Goal: Task Accomplishment & Management: Manage account settings

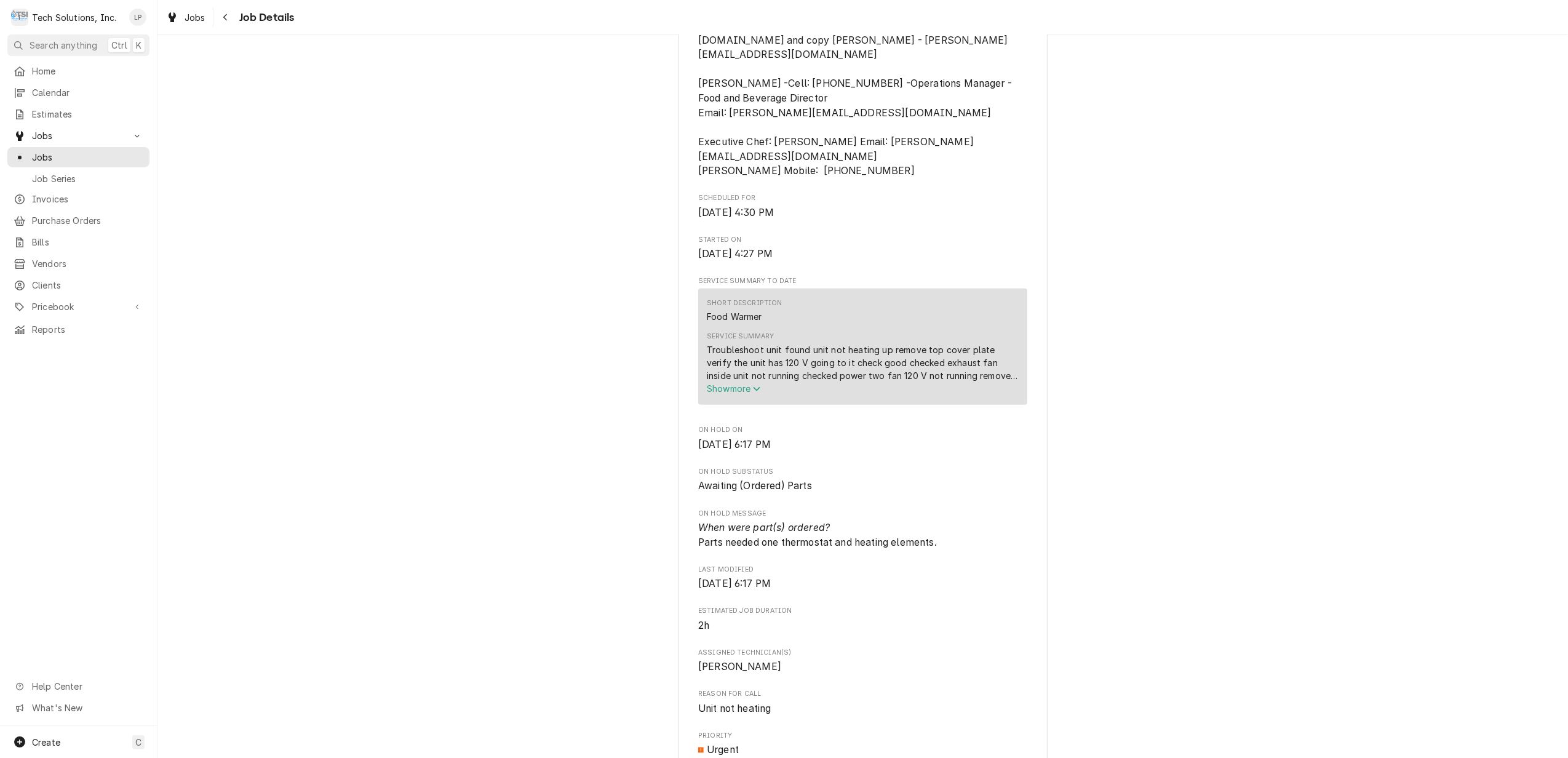
scroll to position [410, 0]
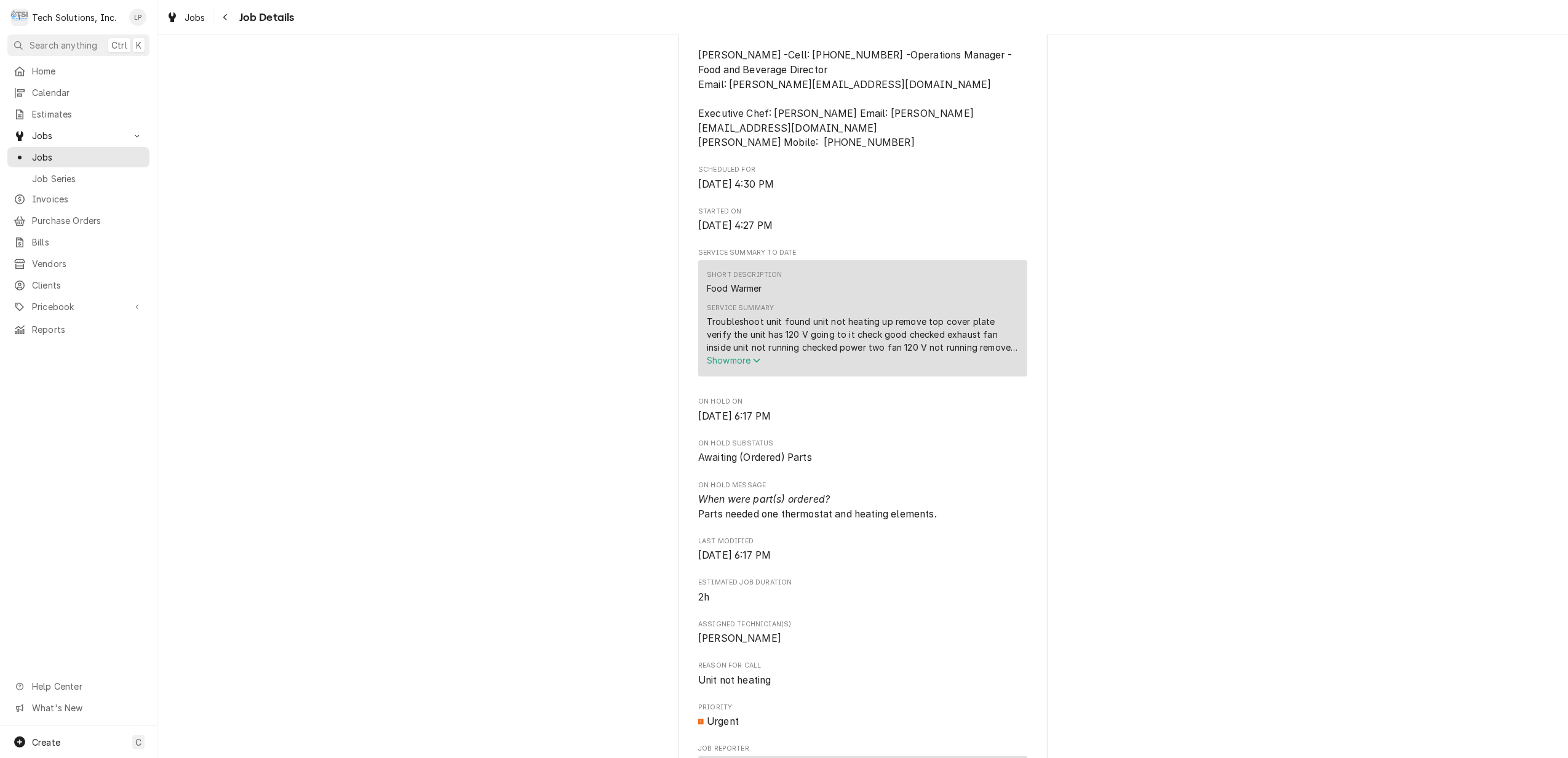
click at [719, 355] on span "Show more" at bounding box center [733, 360] width 54 height 10
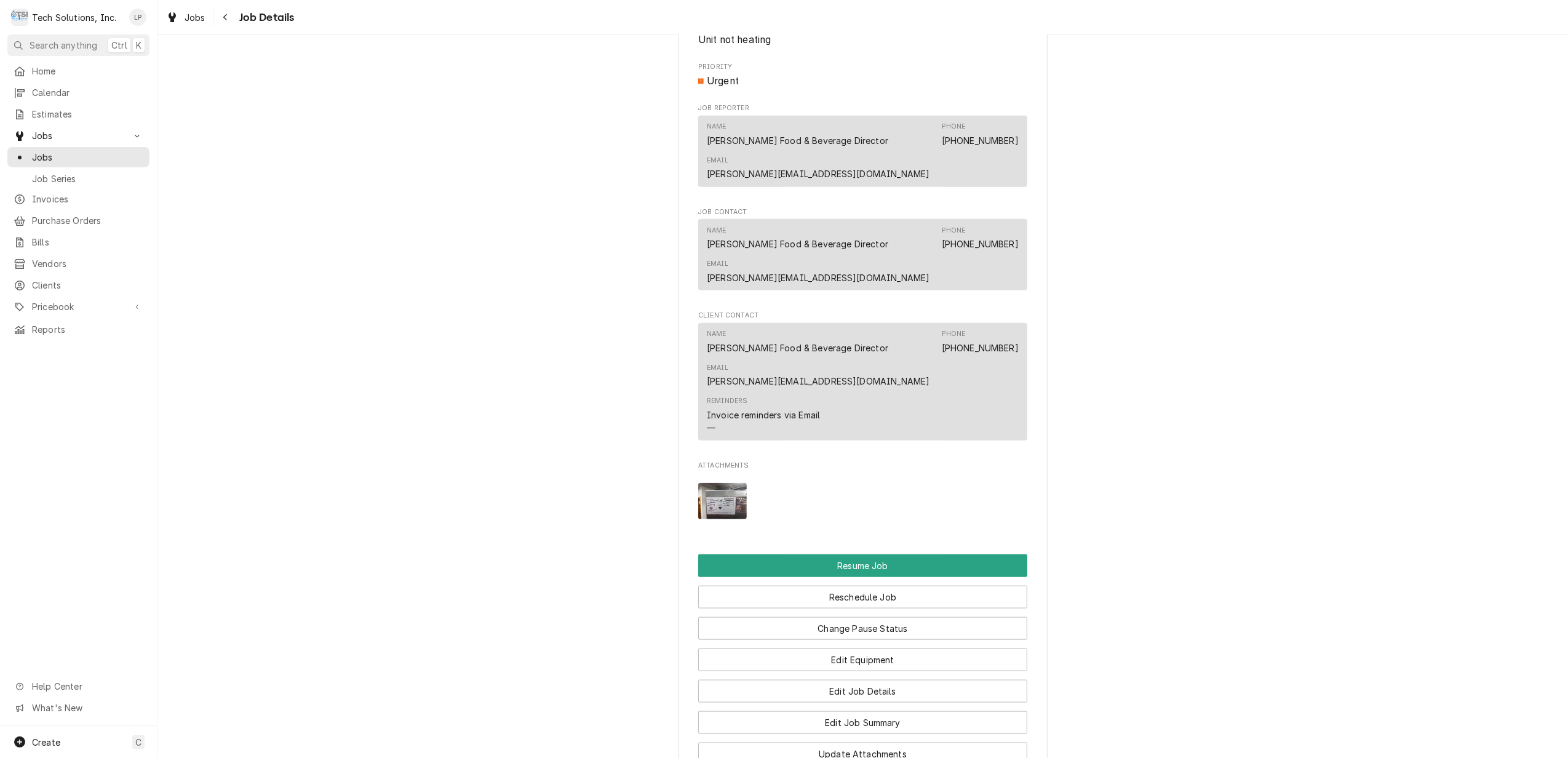
scroll to position [1148, 0]
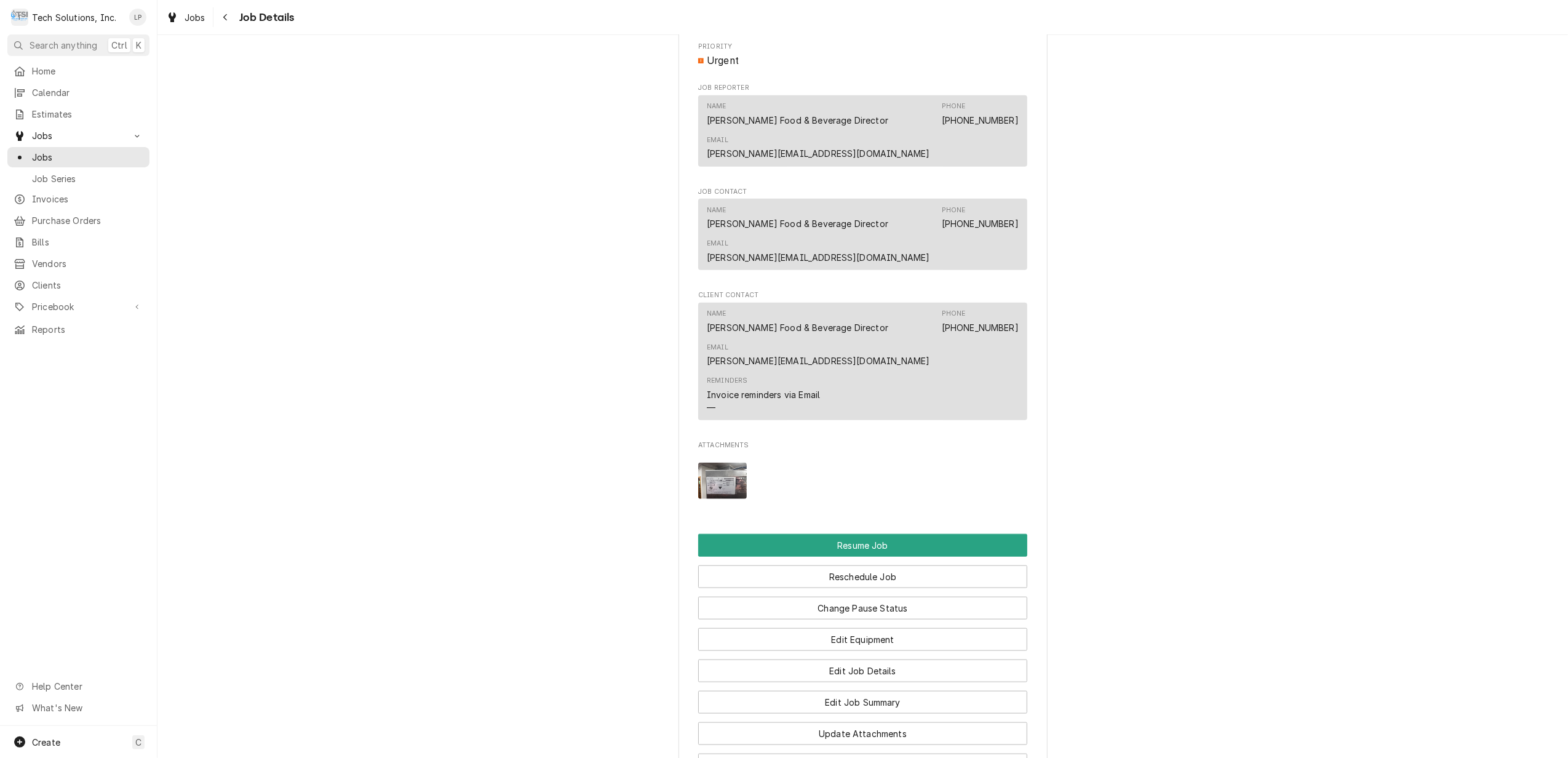
click at [704, 463] on img "Attachments" at bounding box center [721, 480] width 48 height 36
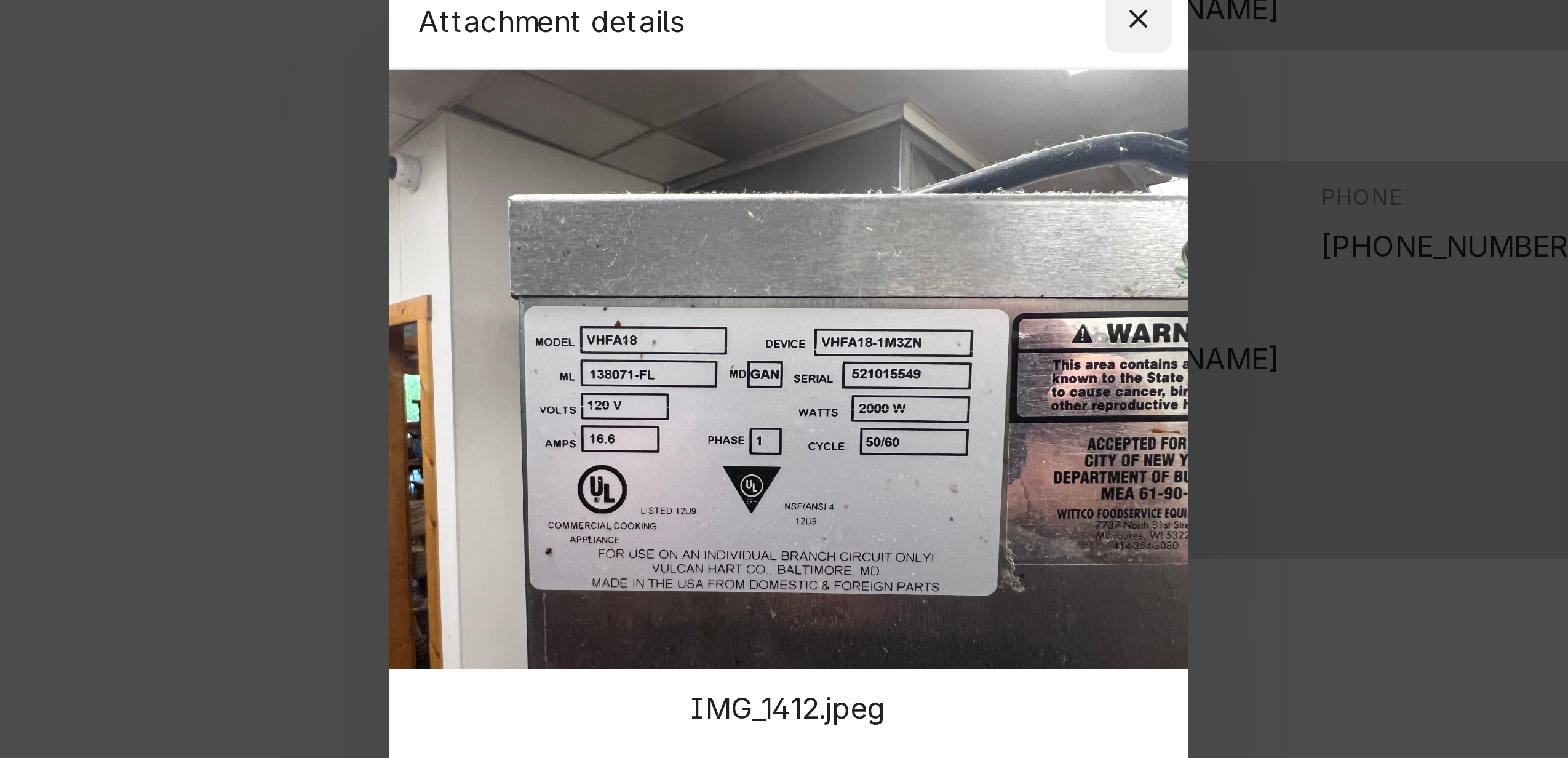
click at [888, 262] on icon "button" at bounding box center [886, 261] width 7 height 8
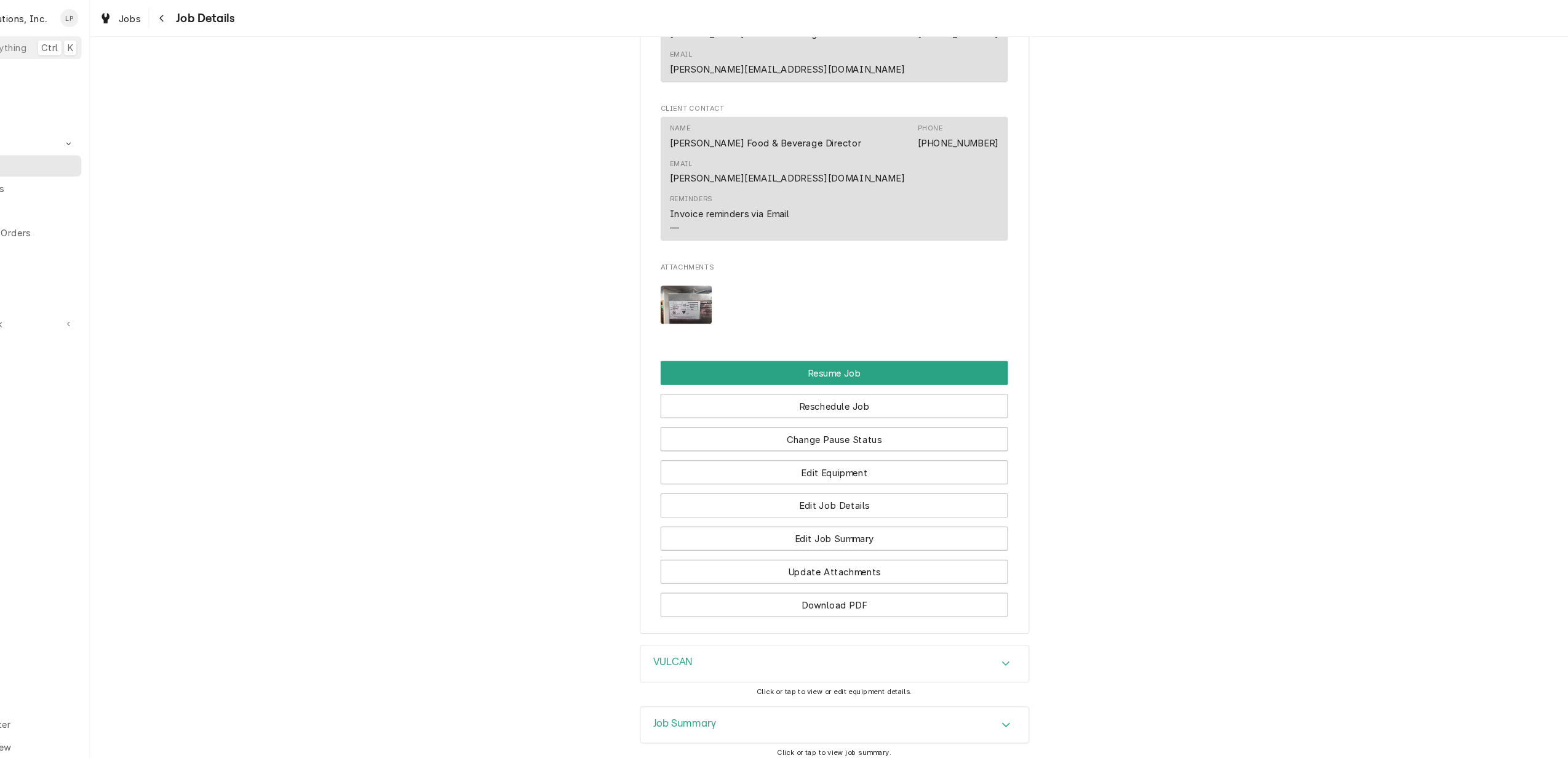
scroll to position [1369, 0]
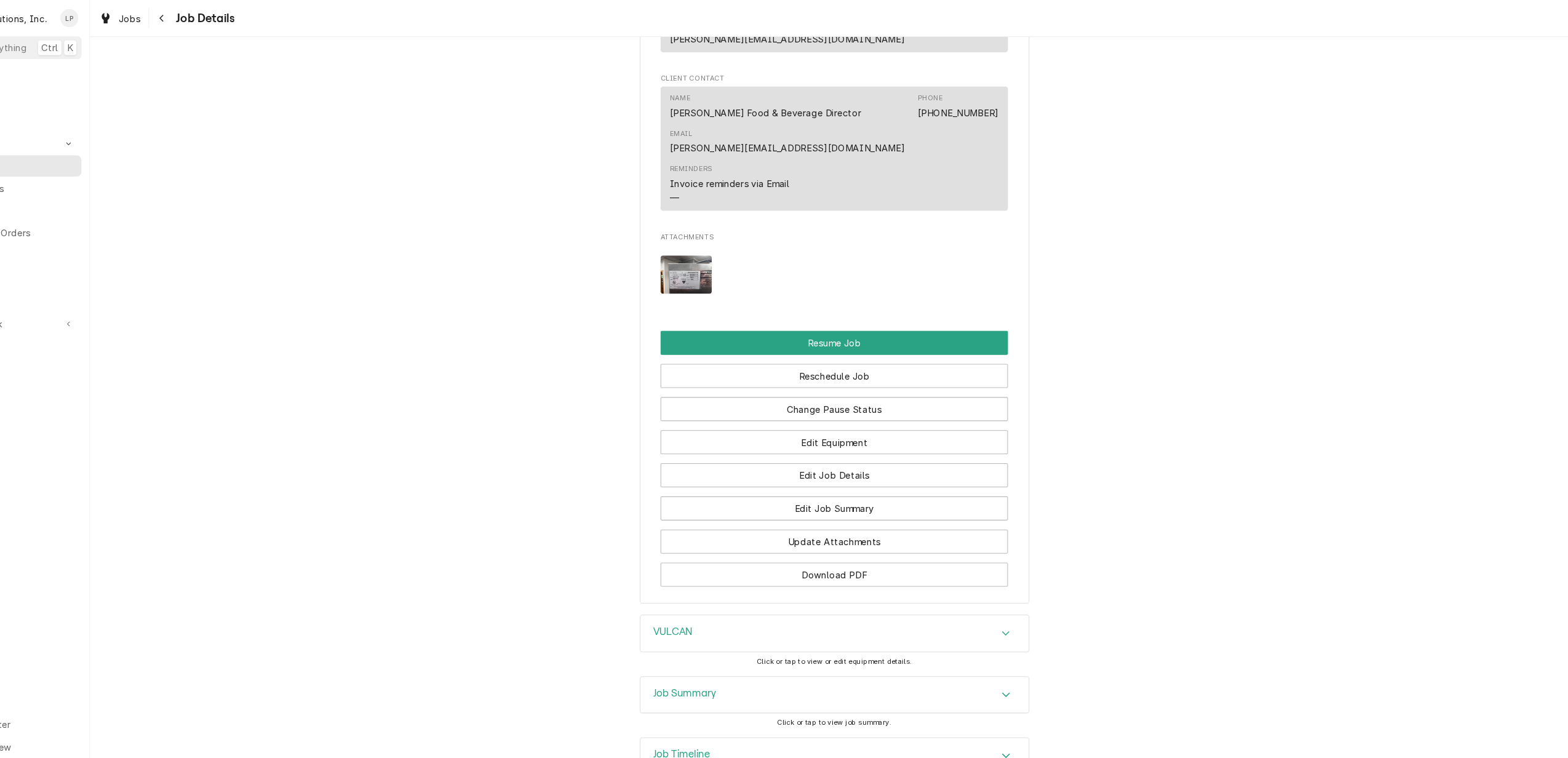
click at [724, 244] on img "Attachments" at bounding box center [721, 260] width 48 height 36
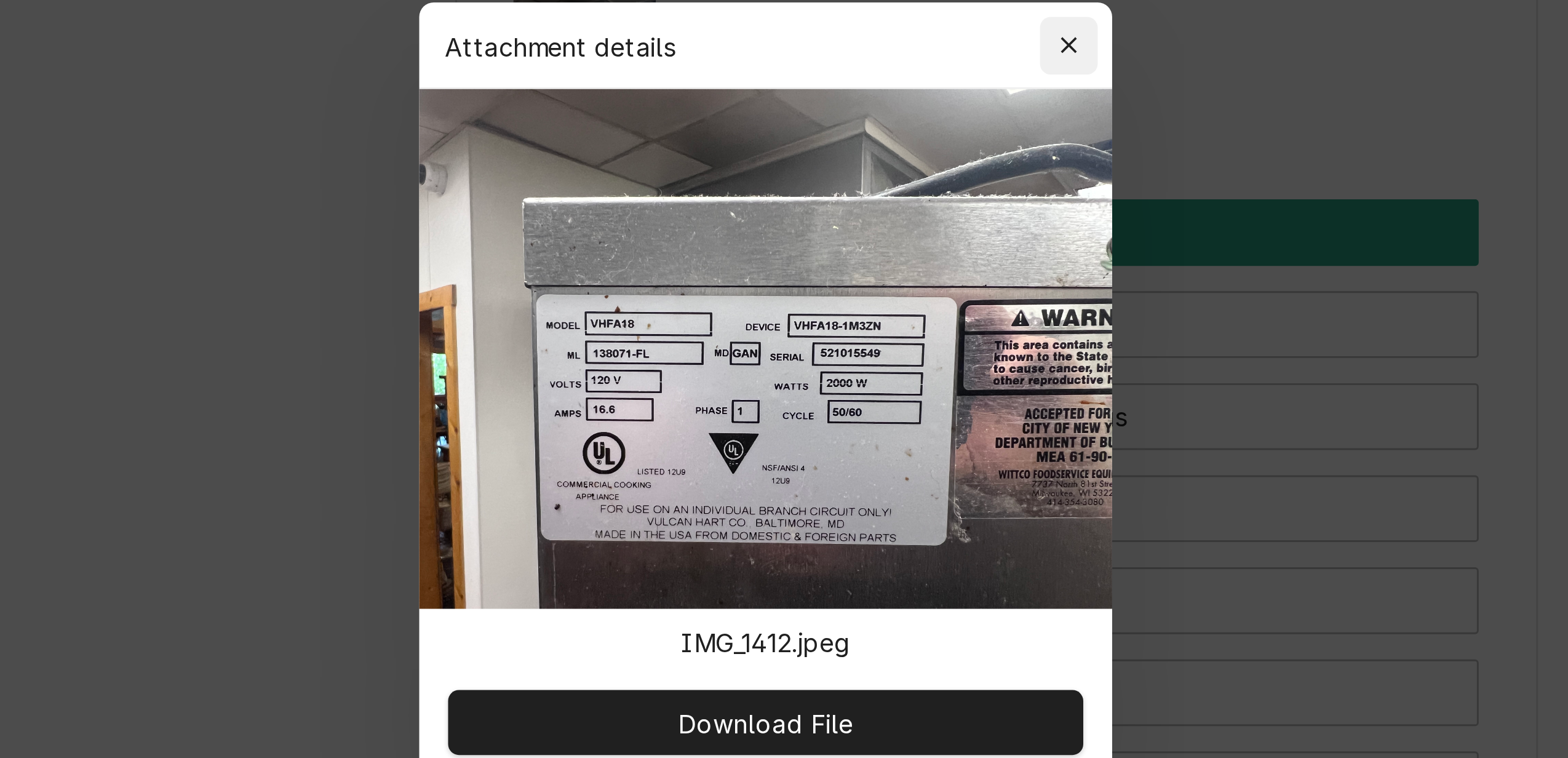
click at [885, 261] on icon "button" at bounding box center [886, 261] width 7 height 8
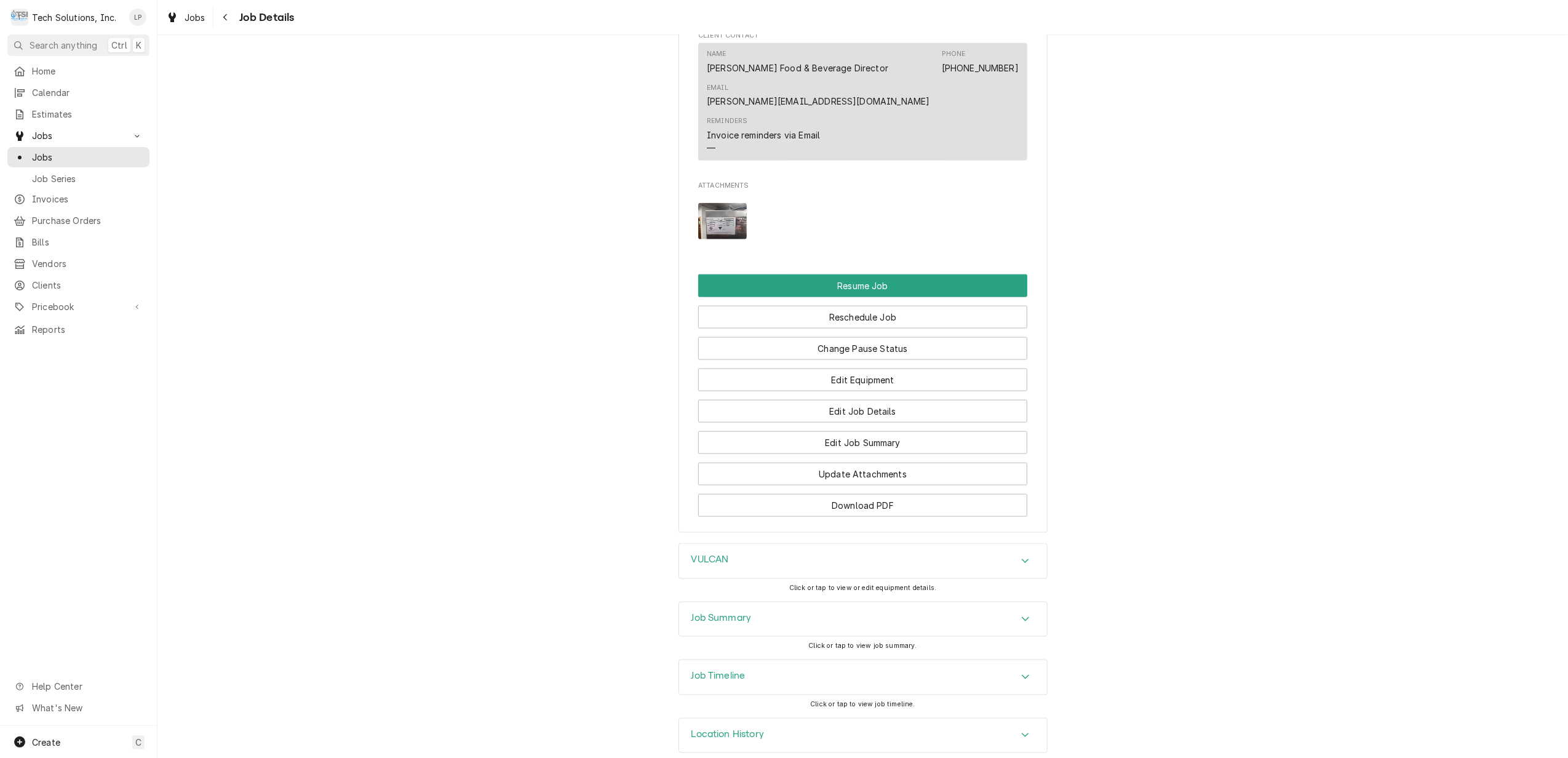
scroll to position [1416, 0]
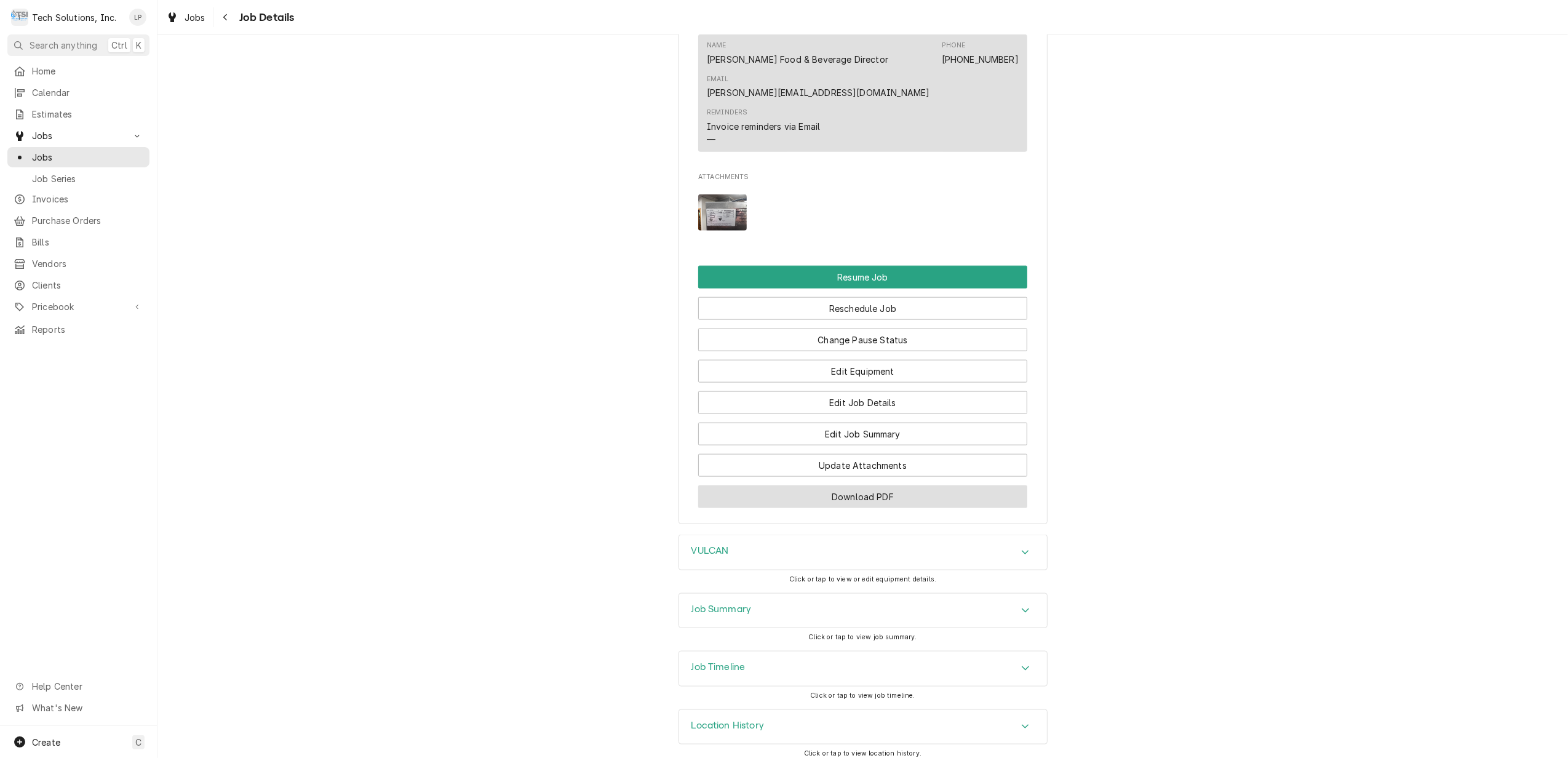
click at [876, 485] on button "Download PDF" at bounding box center [862, 497] width 329 height 23
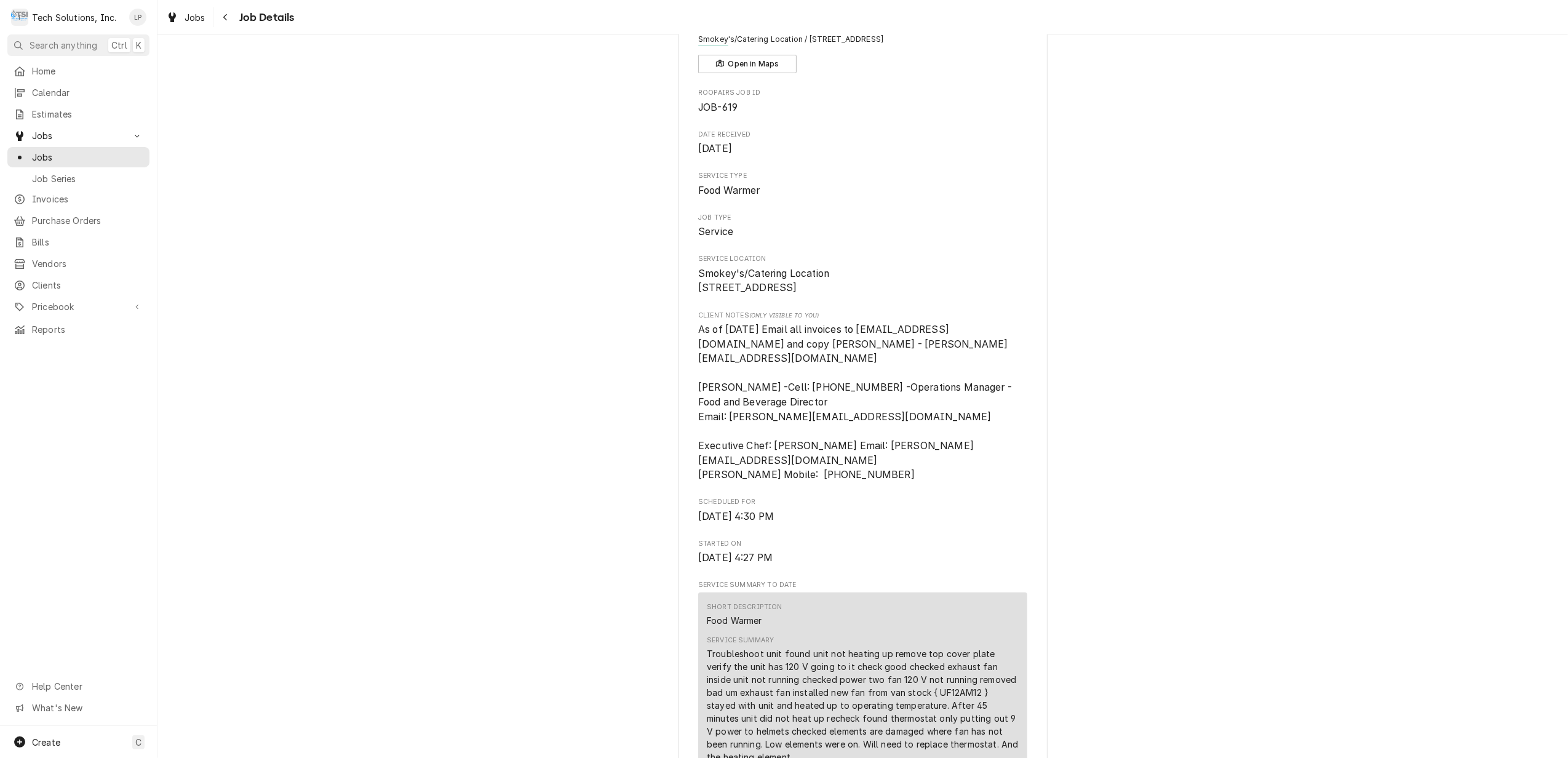
scroll to position [0, 0]
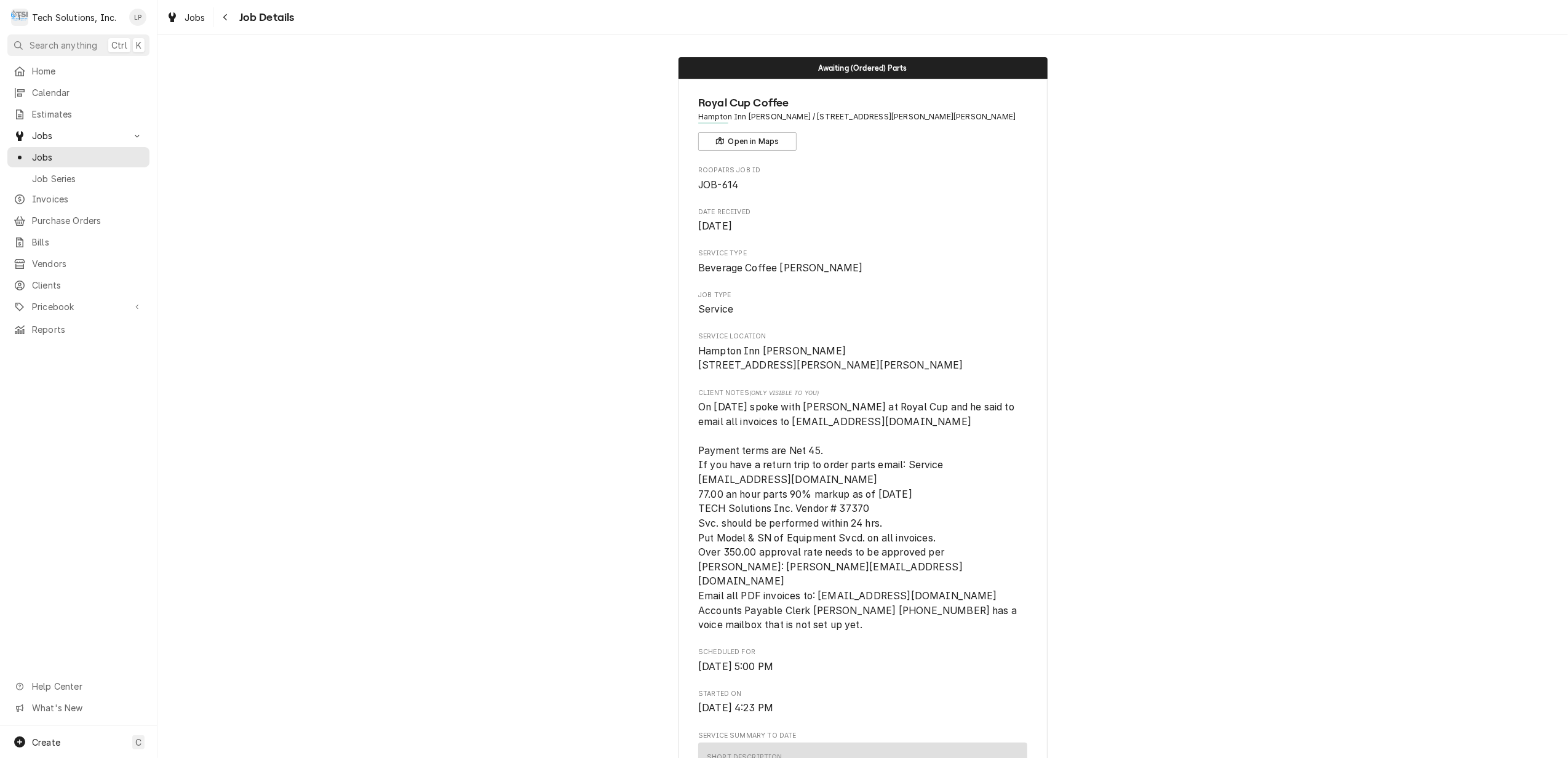
scroll to position [82, 0]
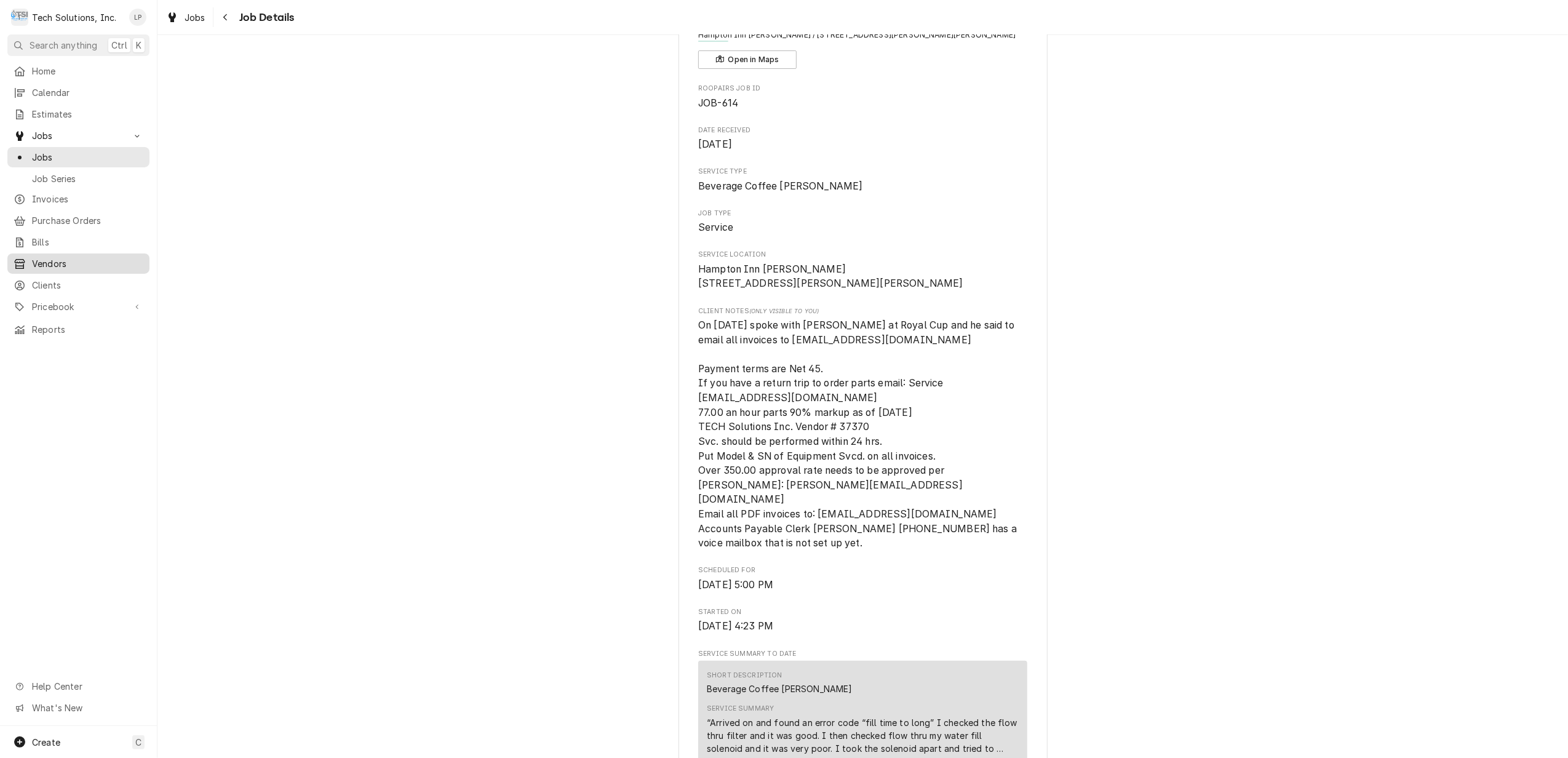
click at [48, 260] on span "Vendors" at bounding box center [88, 263] width 111 height 13
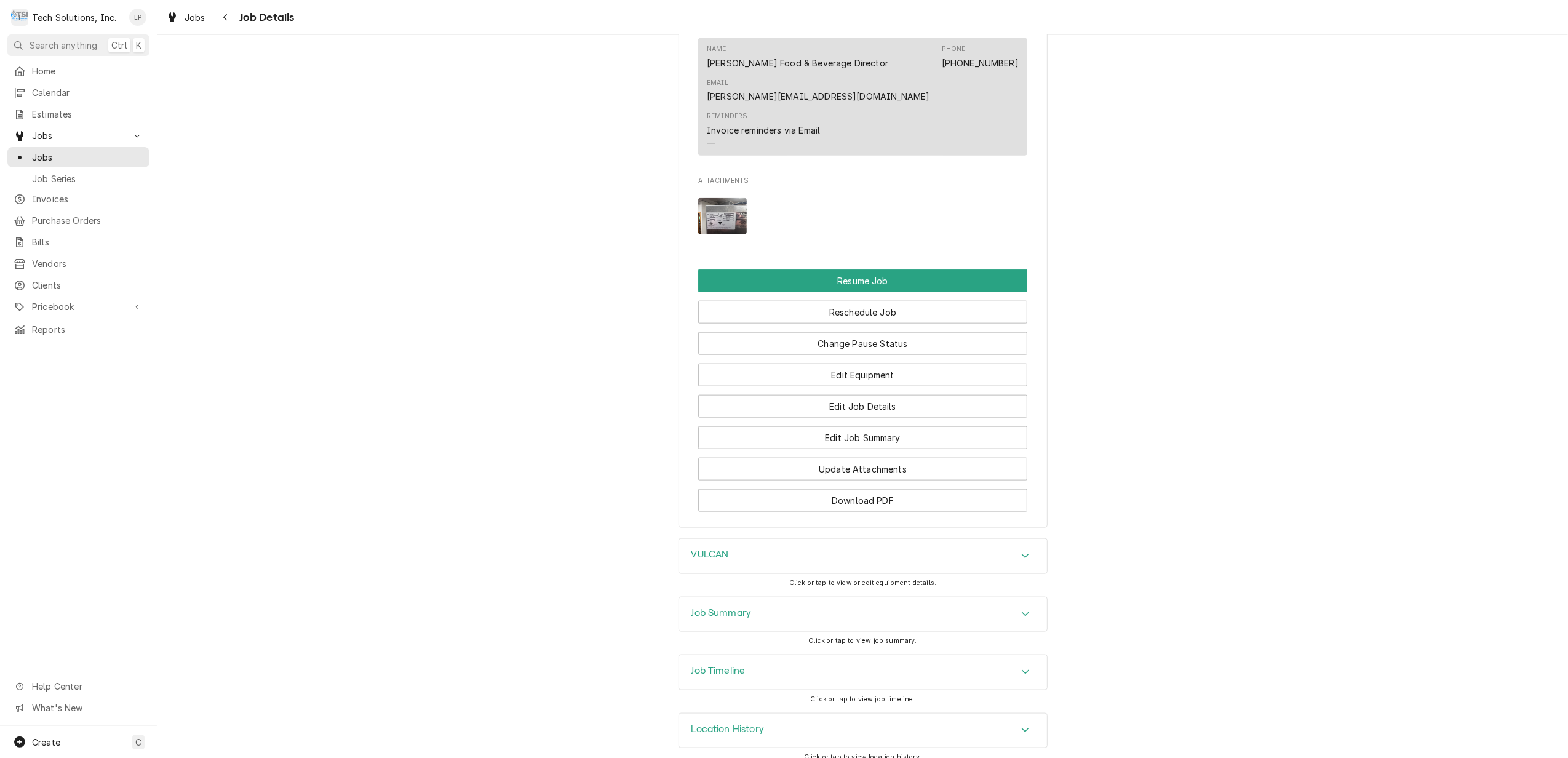
scroll to position [1339, 0]
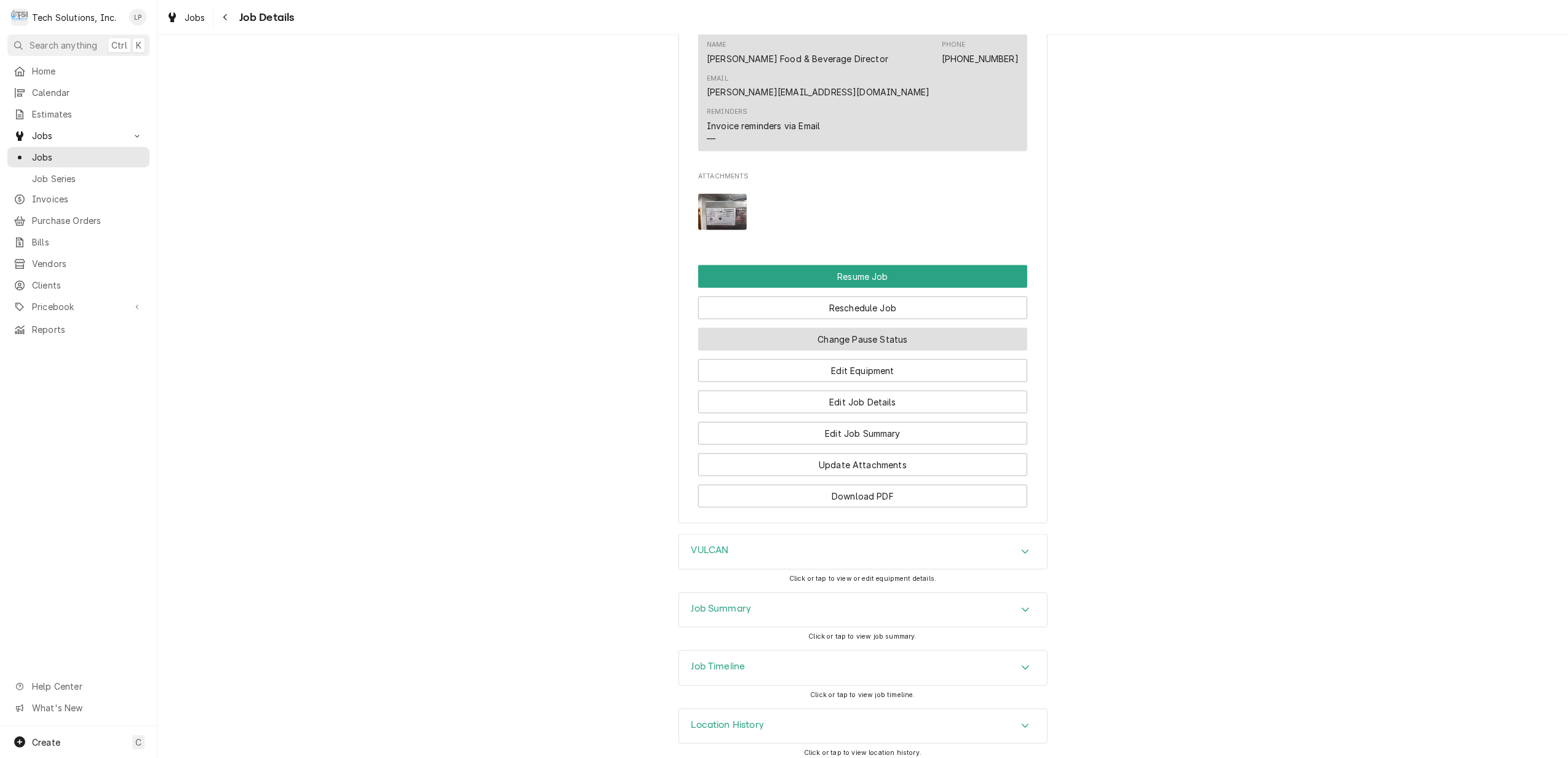
click at [903, 328] on button "Change Pause Status" at bounding box center [862, 339] width 329 height 23
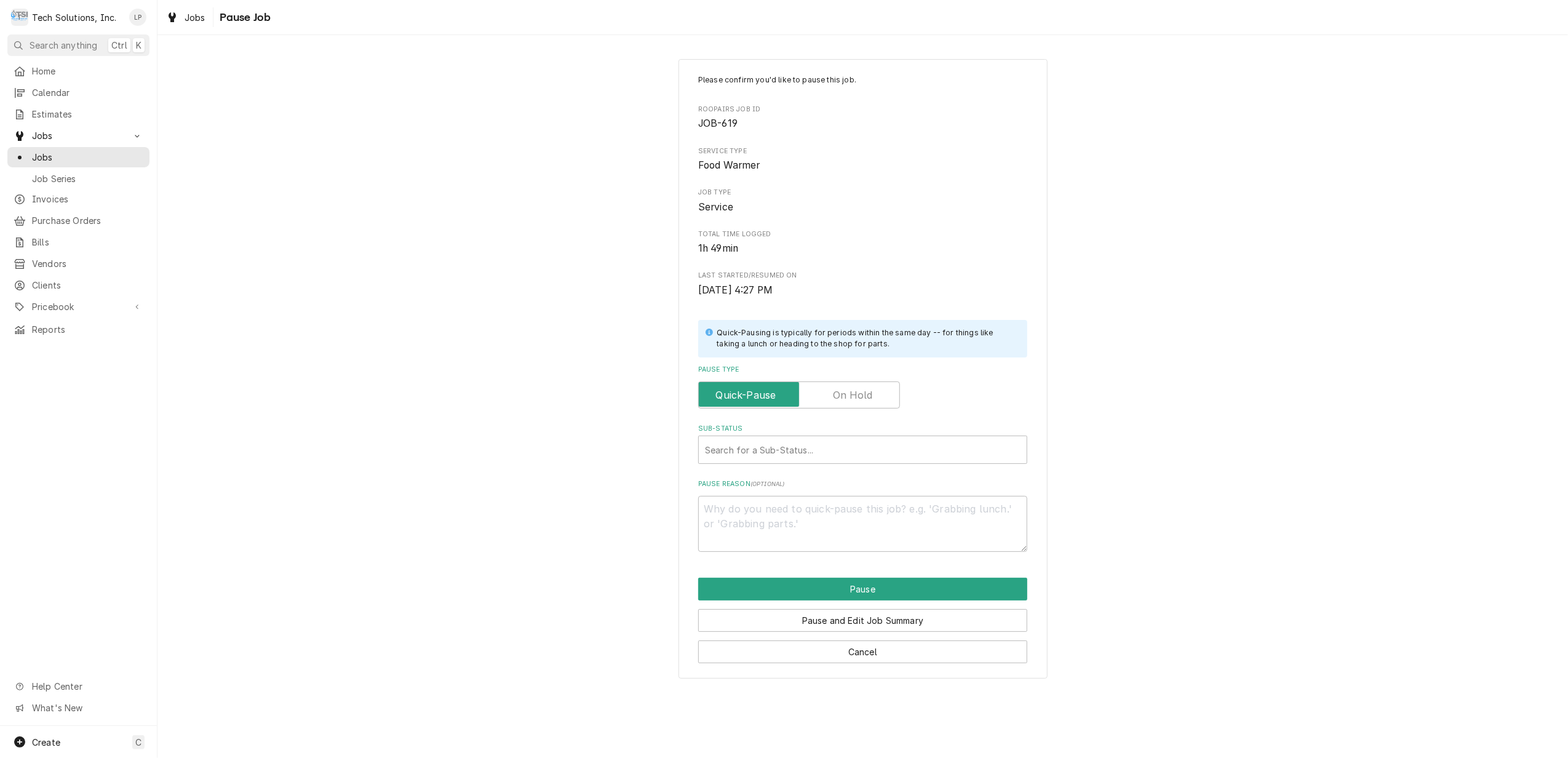
click at [858, 399] on label "Pause Type" at bounding box center [799, 395] width 202 height 27
click at [858, 399] on input "Pause Type" at bounding box center [799, 395] width 191 height 27
checkbox input "true"
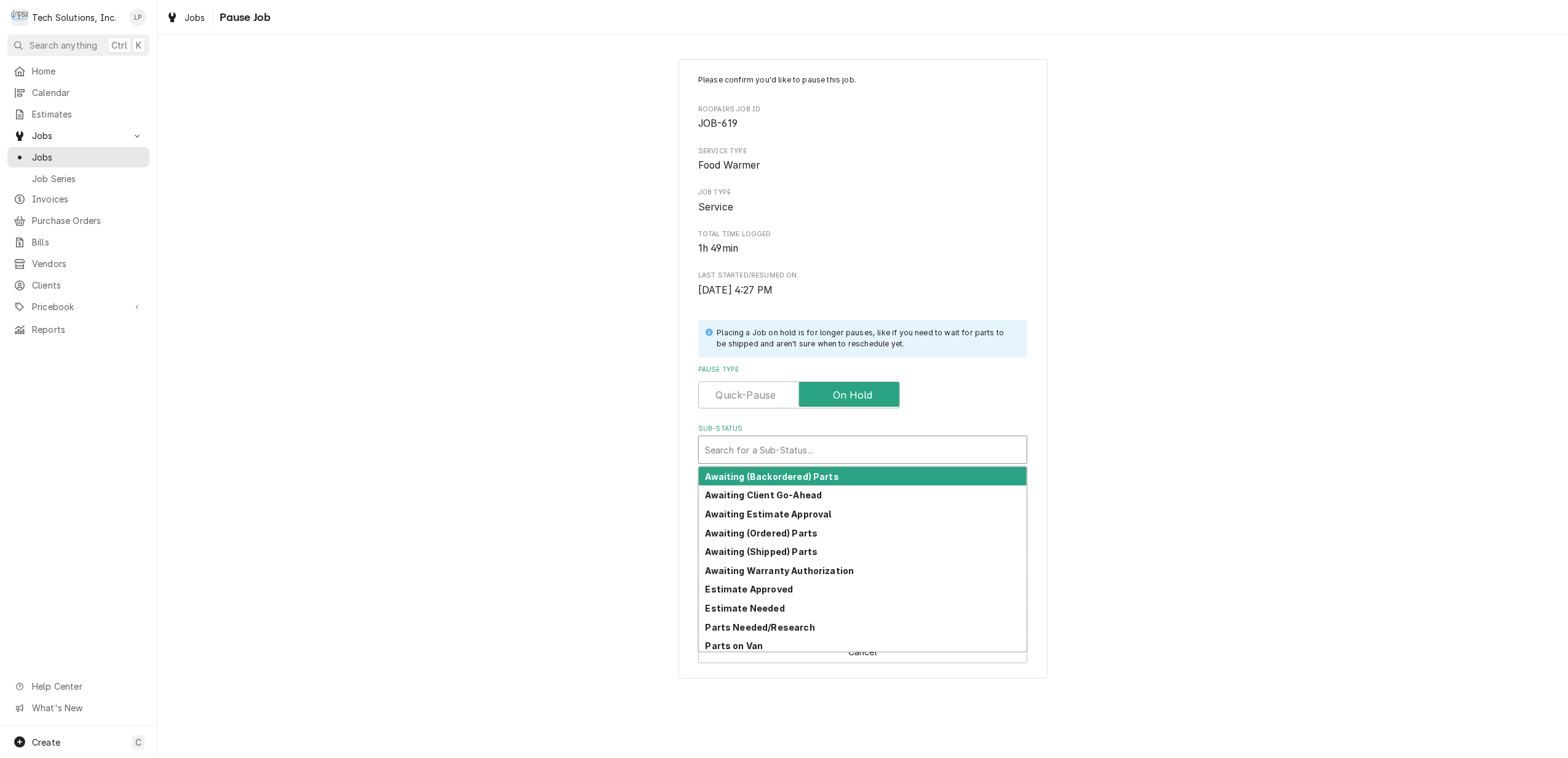
click at [848, 446] on div "Sub-Status" at bounding box center [863, 449] width 315 height 22
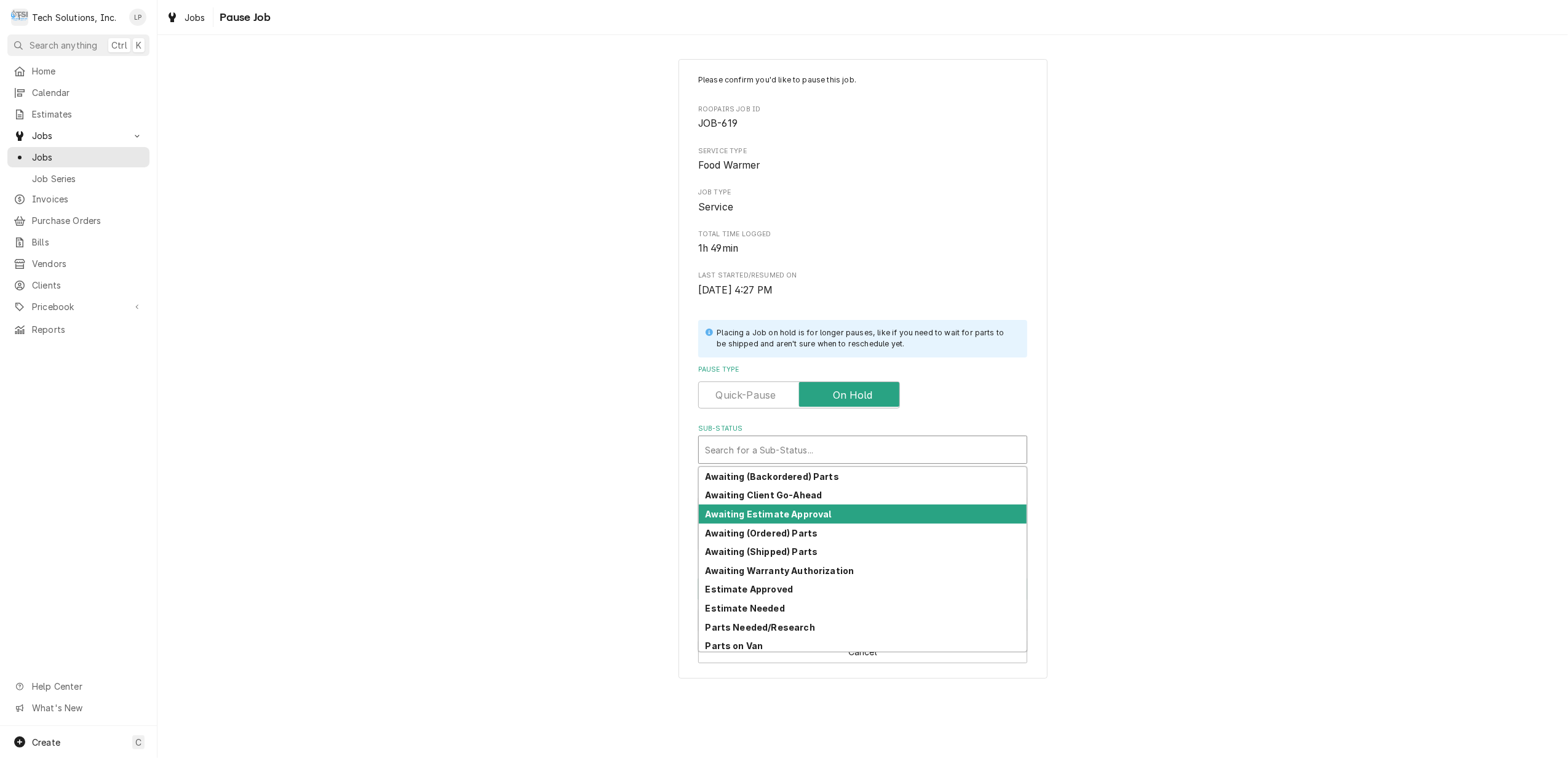
click at [811, 514] on strong "Awaiting Estimate Approval" at bounding box center [768, 514] width 126 height 10
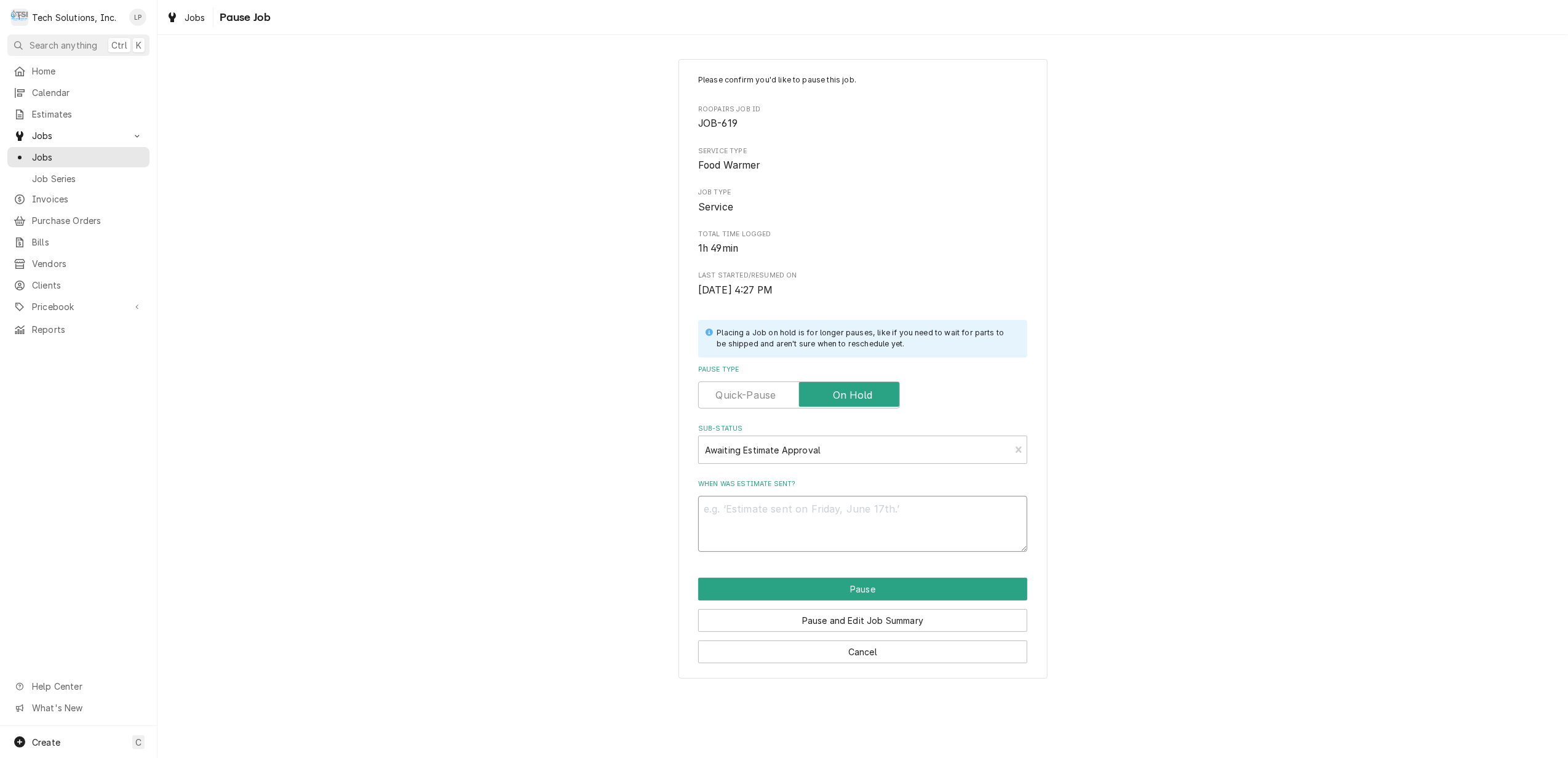
click at [851, 519] on textarea "When was estimate sent?" at bounding box center [862, 523] width 329 height 56
type textarea "x"
type textarea "J"
type textarea "x"
type textarea "Jo"
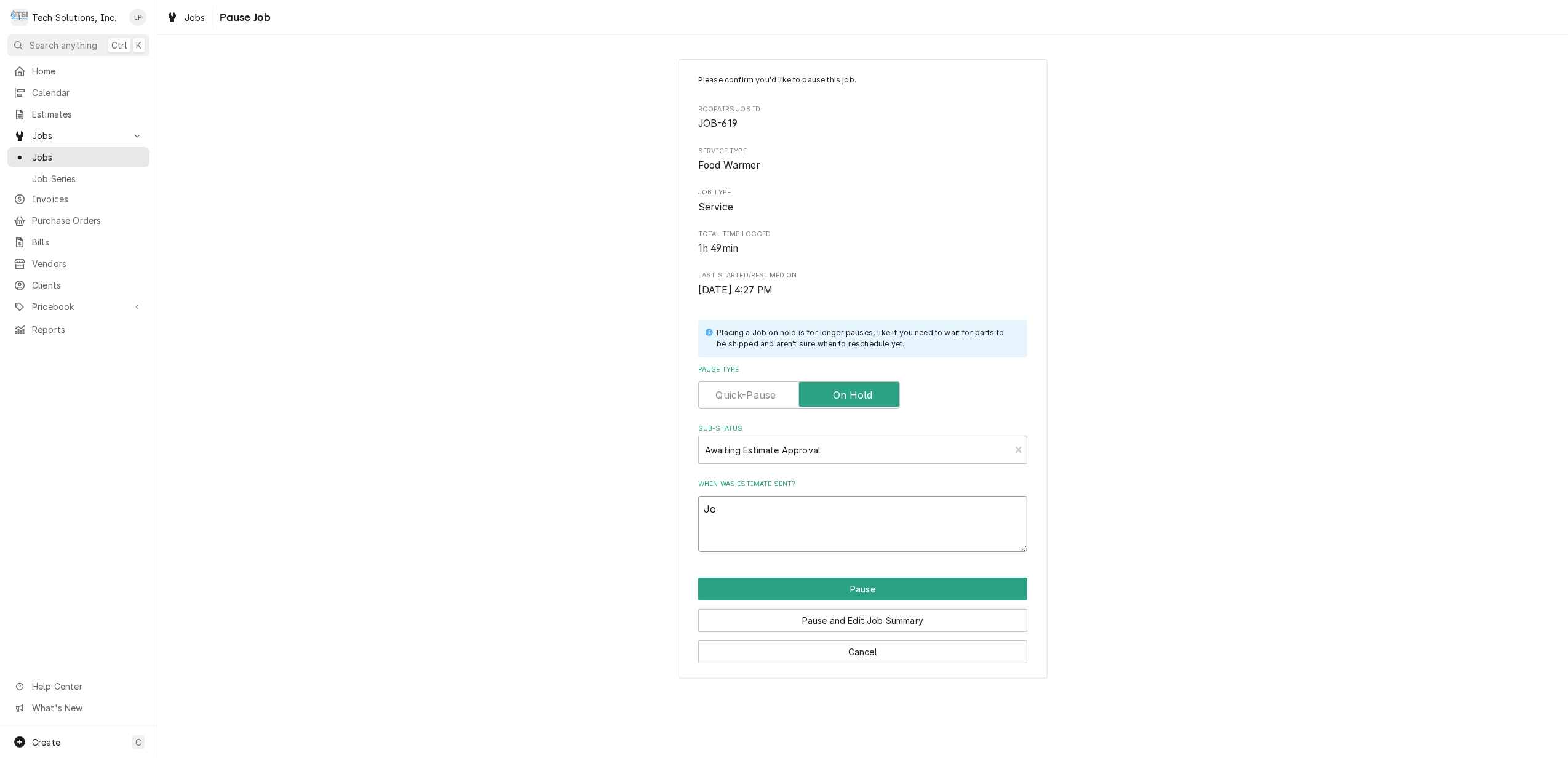
type textarea "x"
type textarea "Joe"
type textarea "x"
type textarea "Joe"
type textarea "x"
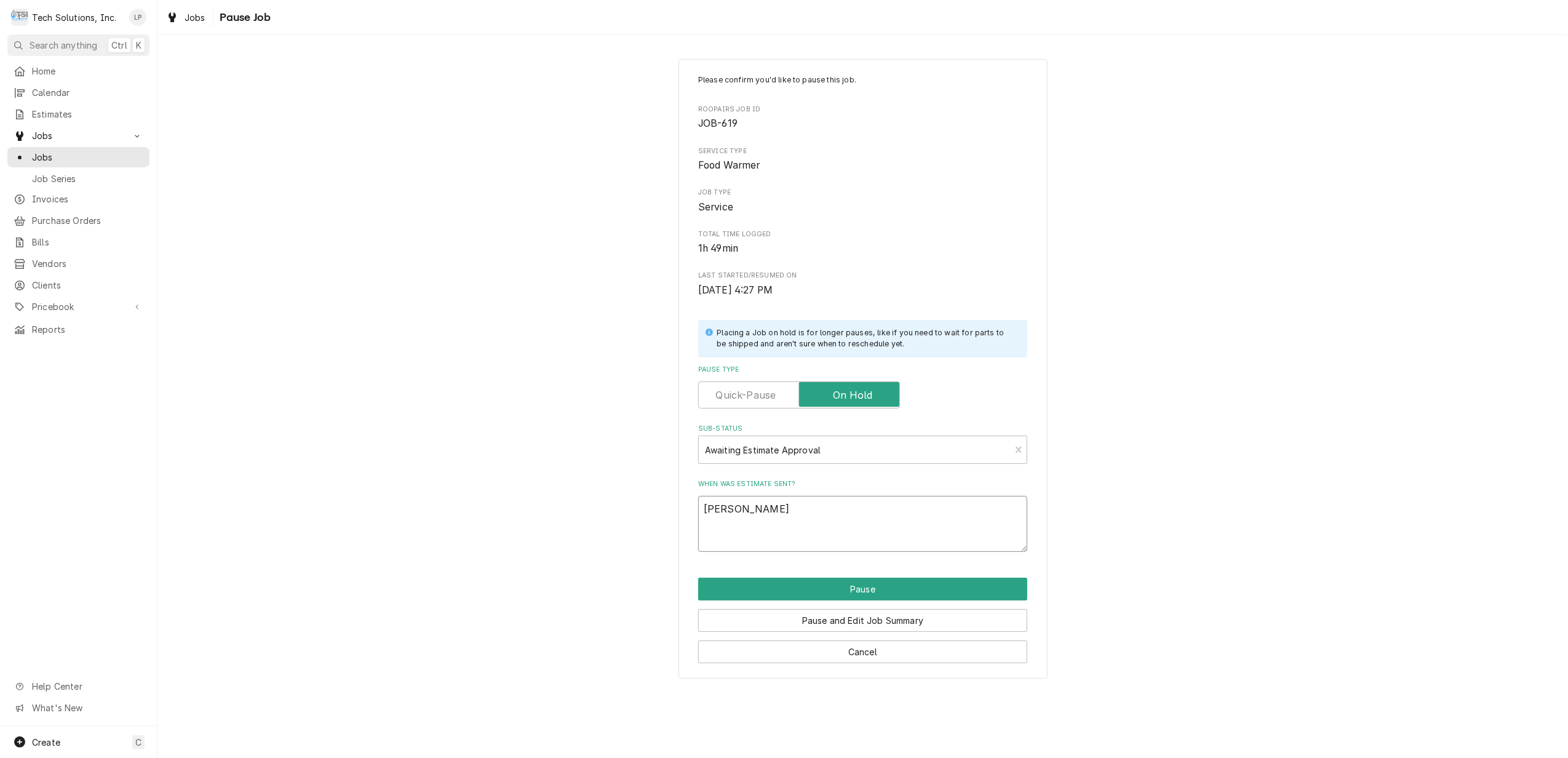
type textarea "Joe s"
type textarea "x"
type textarea "Joe se"
type textarea "x"
type textarea "Joe sen"
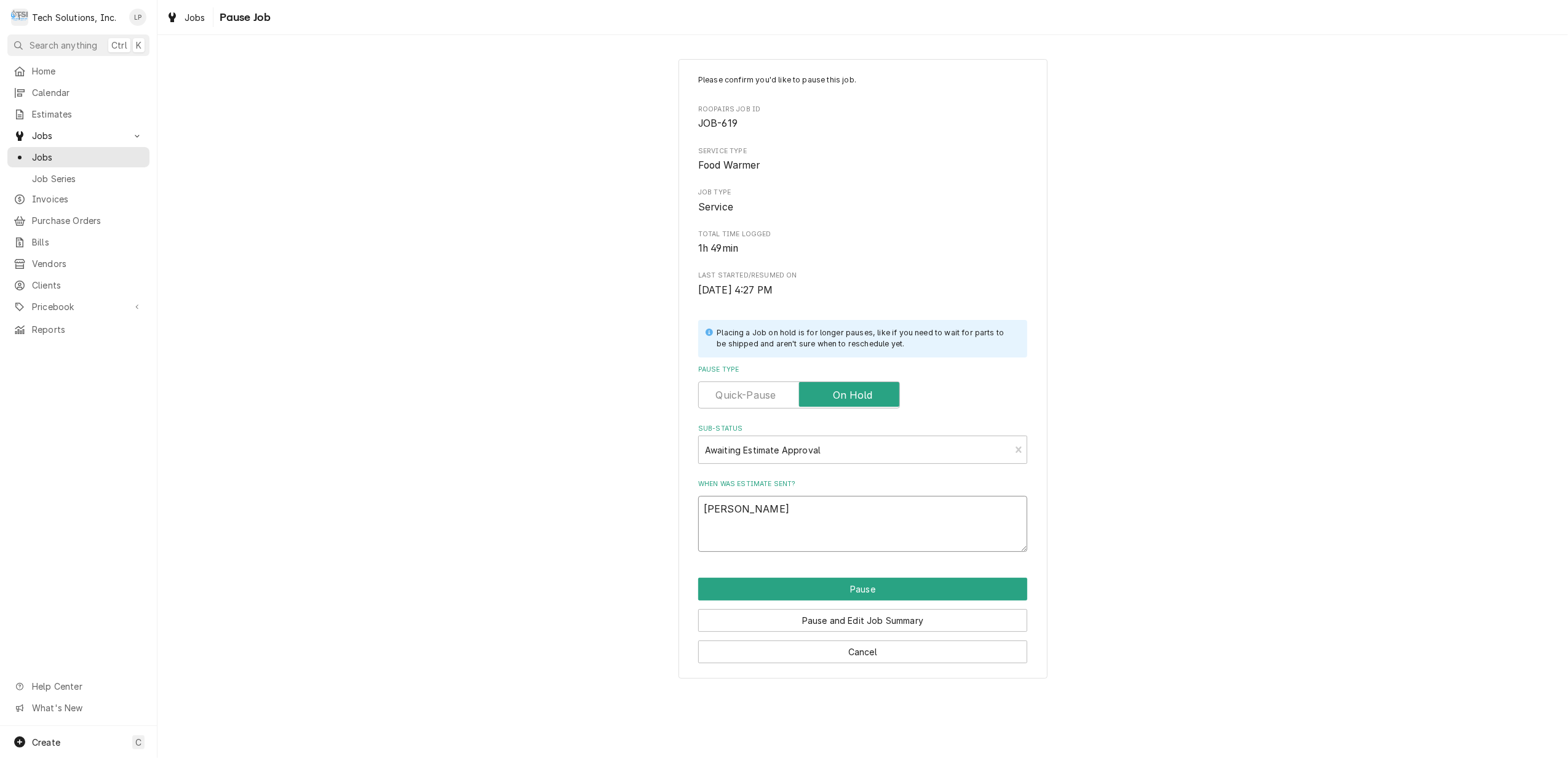
type textarea "x"
type textarea "Joe sent"
type textarea "x"
type textarea "Joe sent"
type textarea "x"
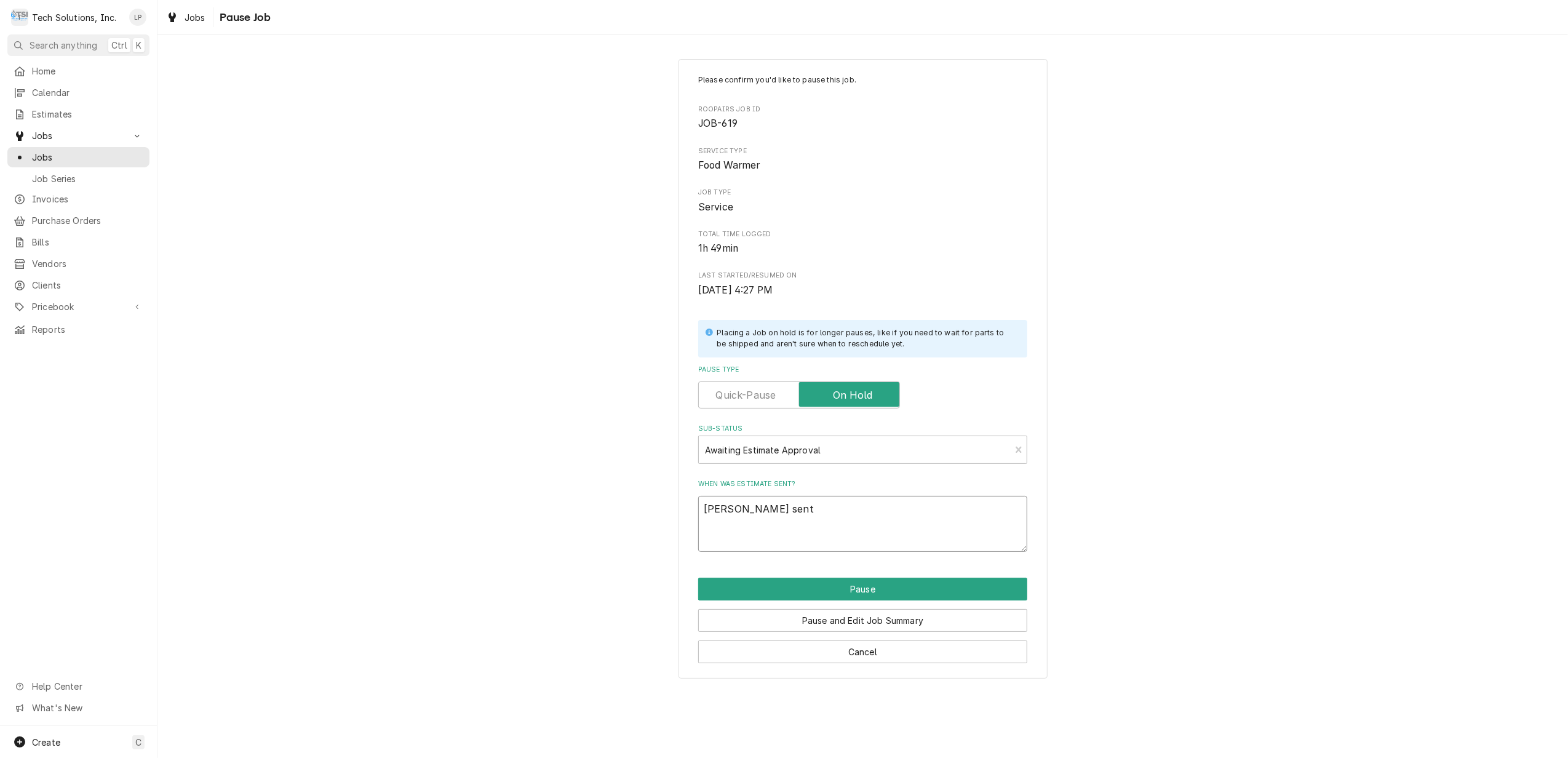
type textarea "Joe sent e"
type textarea "x"
type textarea "Joe sent es"
type textarea "x"
type textarea "Joe sent est"
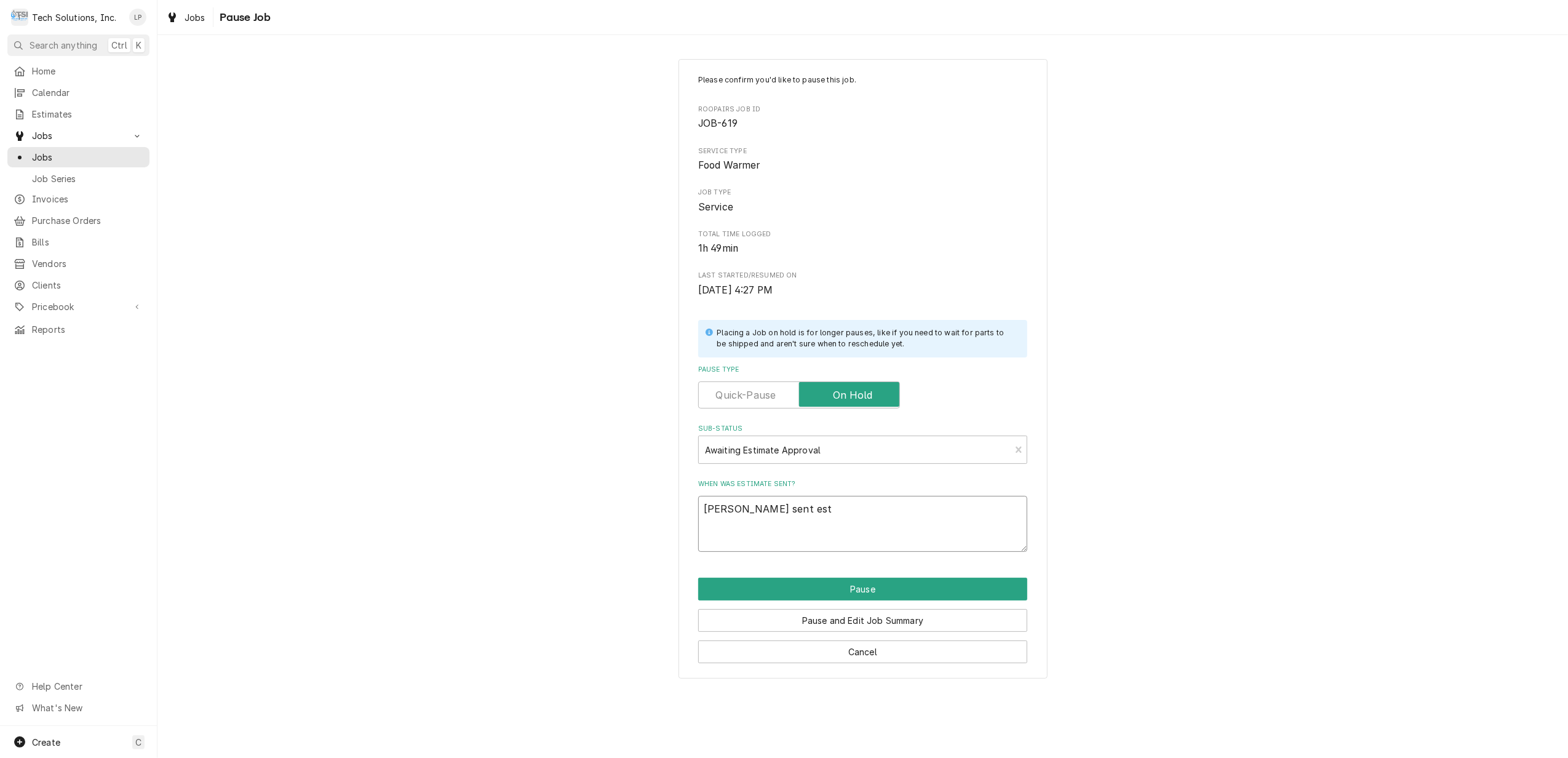
type textarea "x"
type textarea "Joe sent est-"
type textarea "x"
type textarea "Joe sent est-9"
type textarea "x"
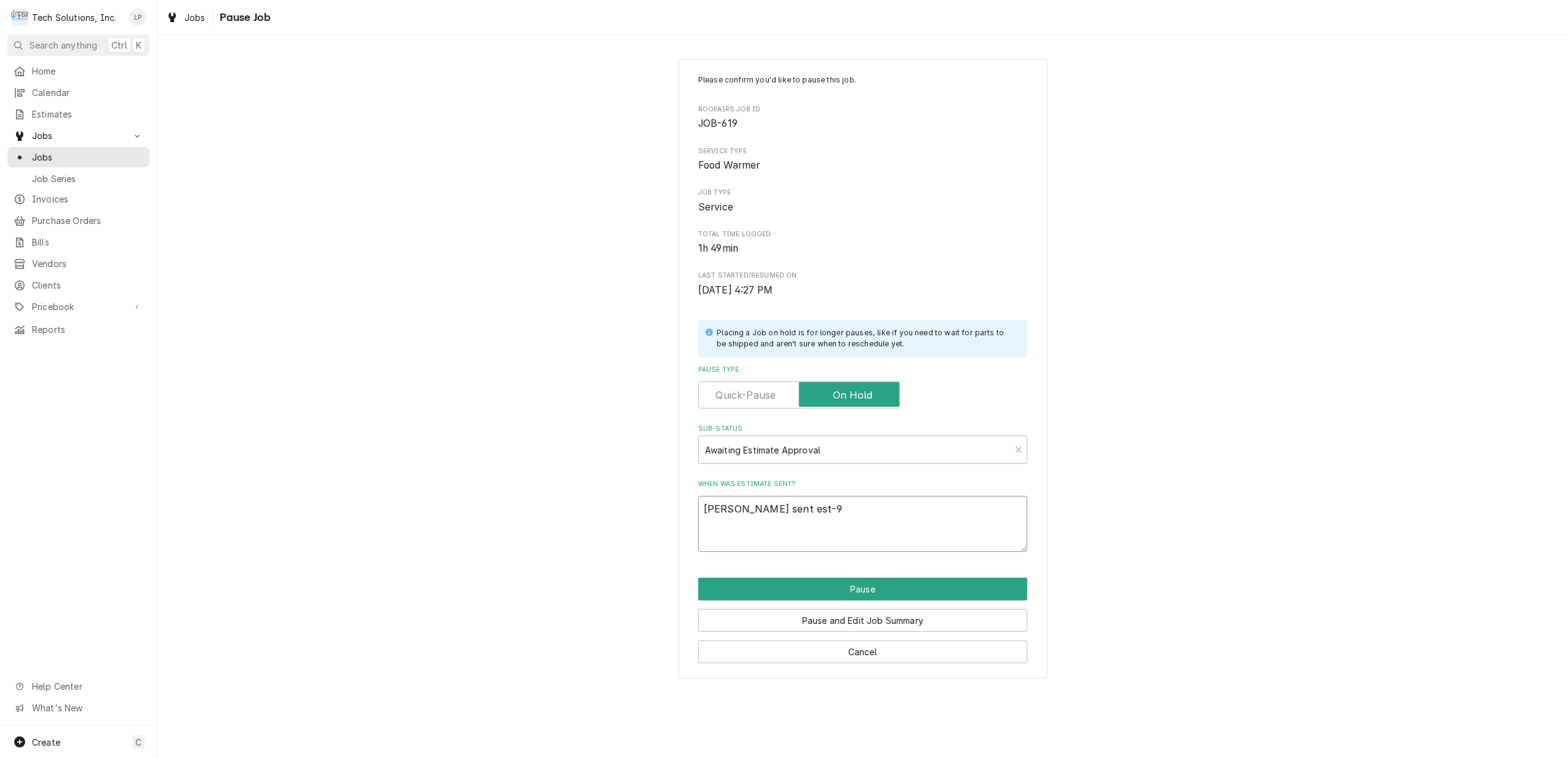
type textarea "Joe sent est-98"
type textarea "x"
type textarea "Joe sent est-98"
type textarea "x"
type textarea "Joe sent est-98 to"
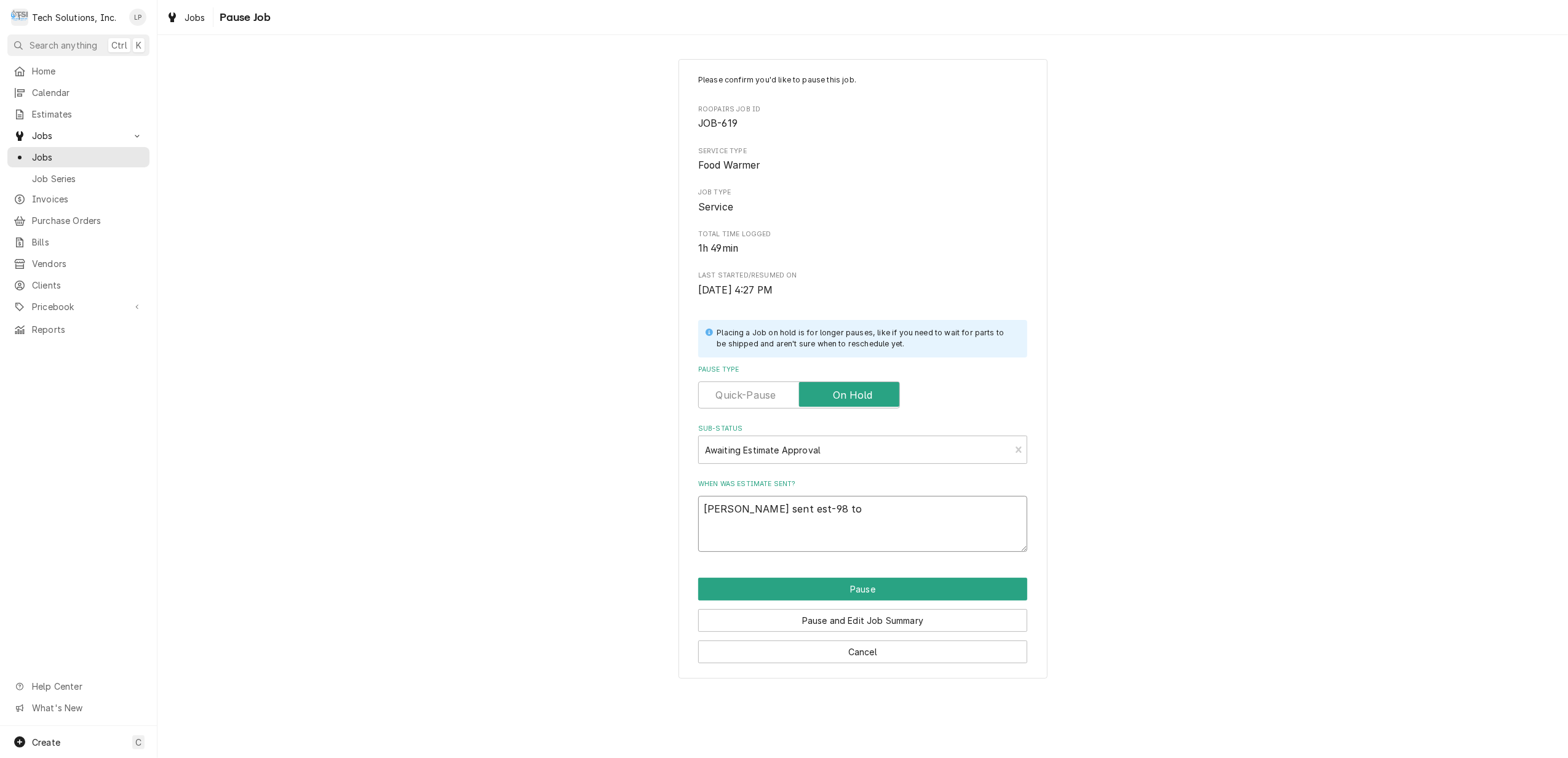
type textarea "x"
type textarea "Joe sent est-98 to"
type textarea "x"
type textarea "Joe sent est-98 to B"
type textarea "x"
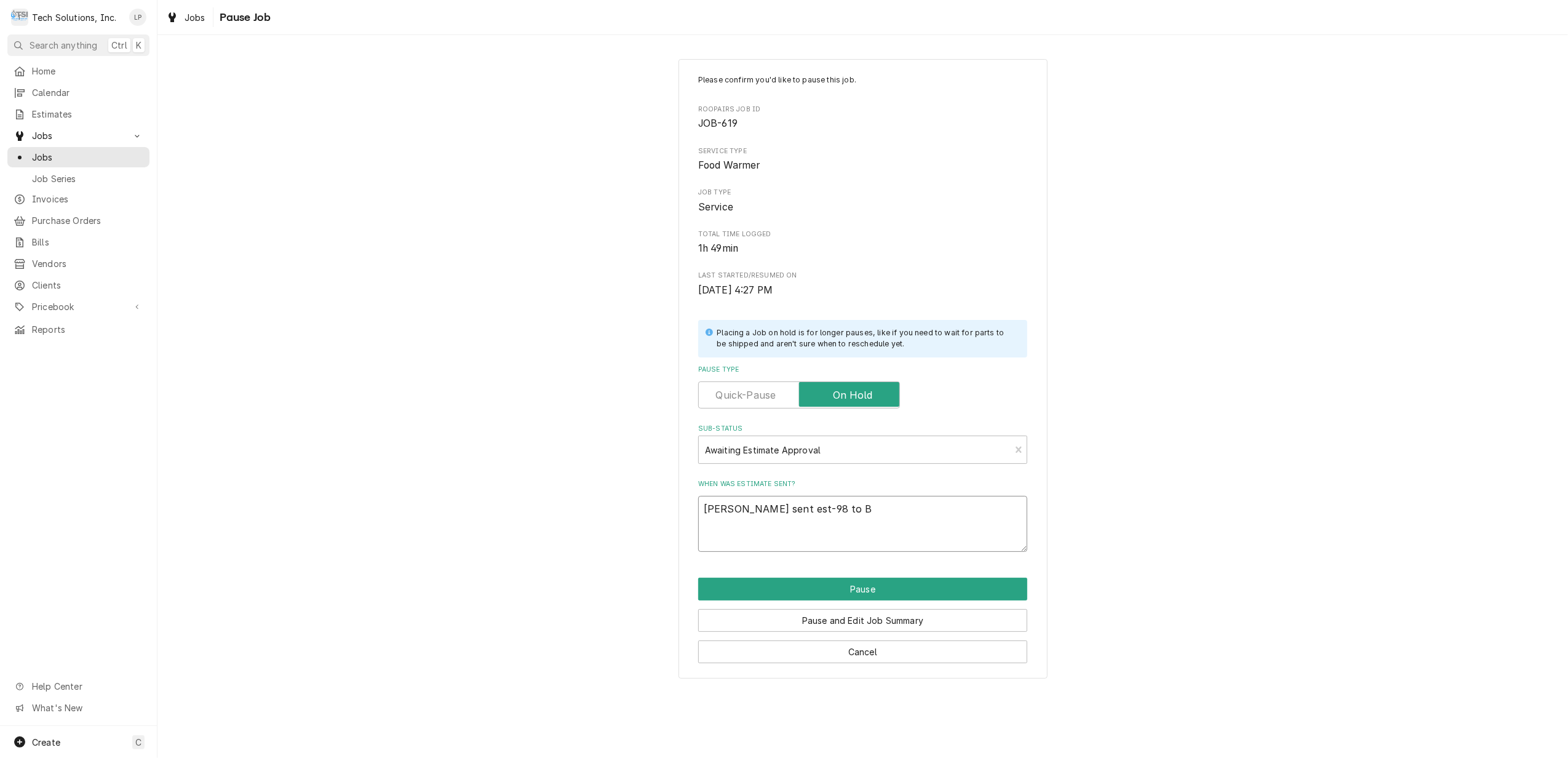
type textarea "Joe sent est-98 to Br"
type textarea "x"
type textarea "Joe sent est-98 to Bri"
type textarea "x"
type textarea "Joe sent est-98 to Brian"
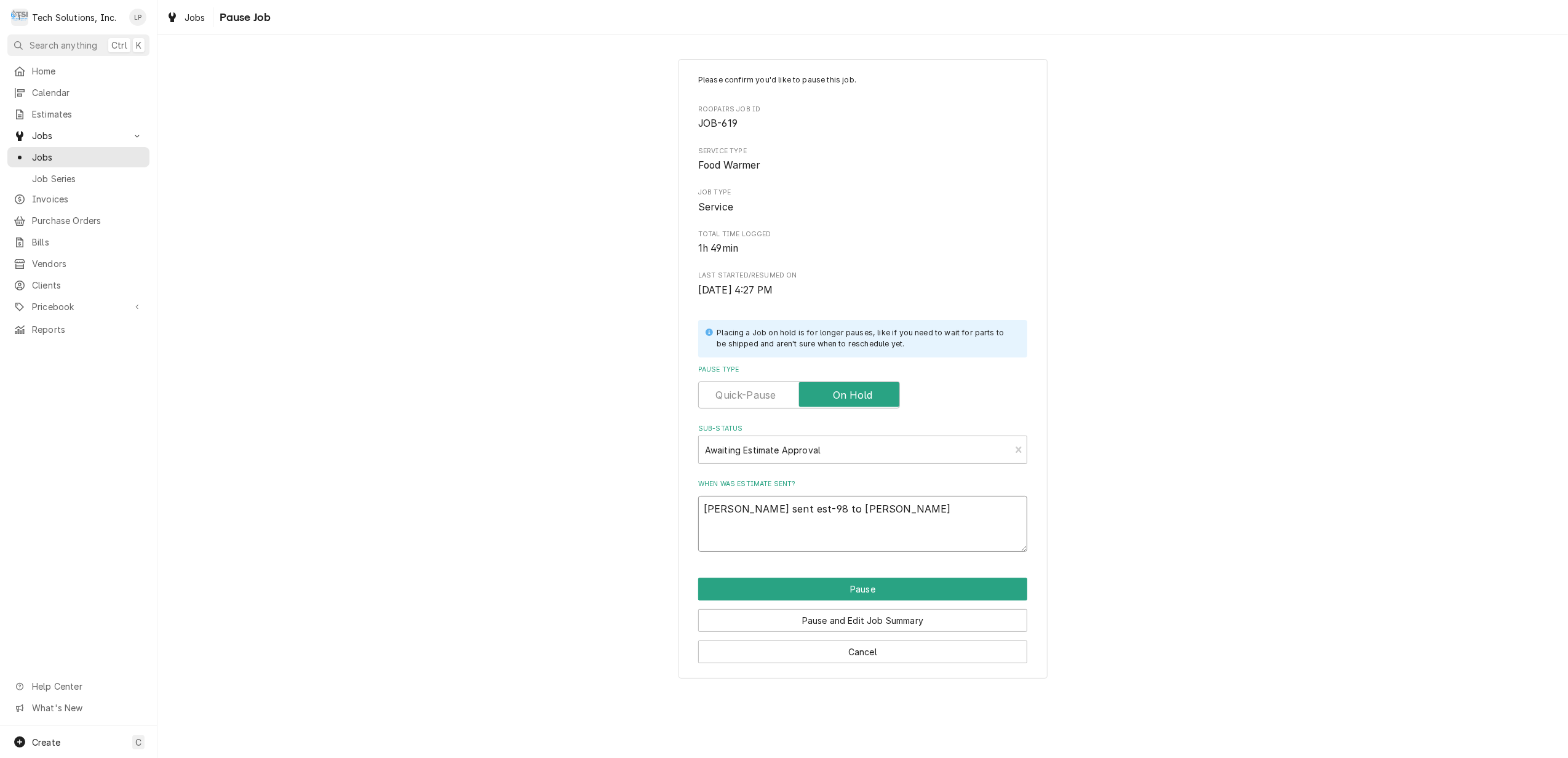
type textarea "x"
type textarea "Joe sent est-98 to Brian"
type textarea "x"
type textarea "Joe sent est-98 to Brian C"
type textarea "x"
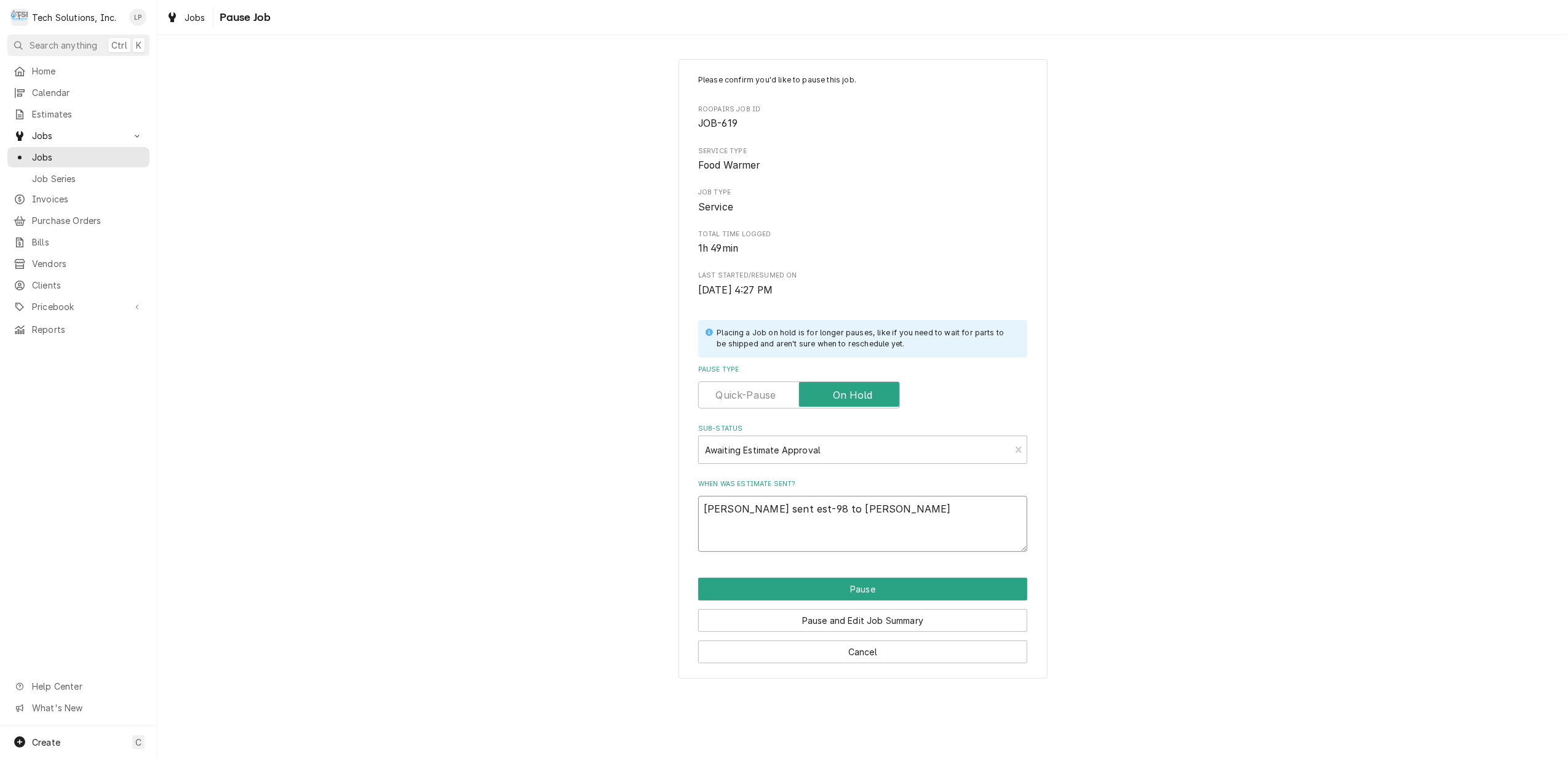
type textarea "Joe sent est-98 to Brian Ca"
type textarea "x"
type textarea "Joe sent est-98 to Brian Cam"
type textarea "x"
type textarea "Joe sent est-98 to Brian Camp"
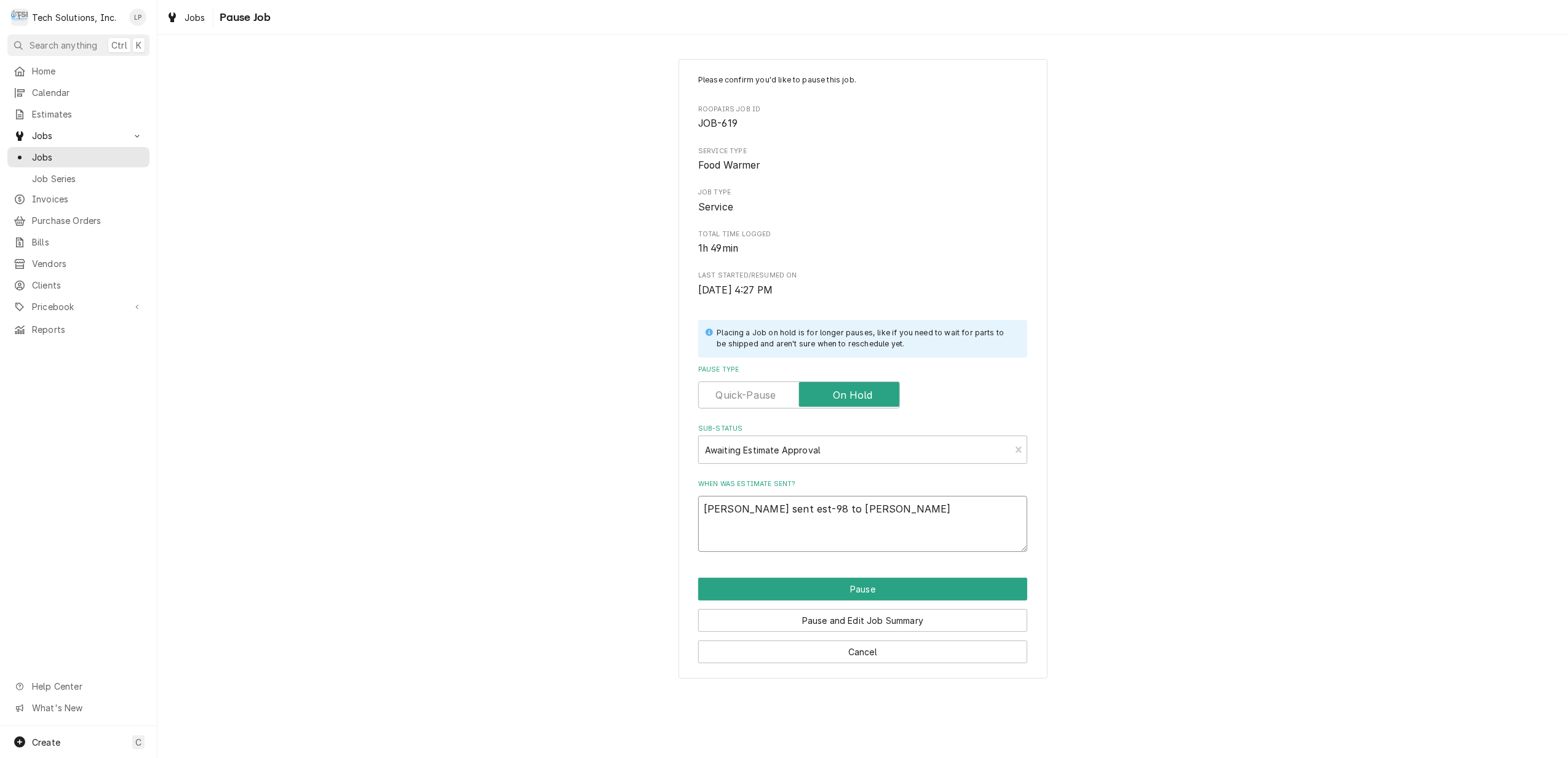
type textarea "x"
type textarea "Joe sent est-98 to Brian Campb"
type textarea "x"
type textarea "Joe sent est-98 to Brian Campbe"
type textarea "x"
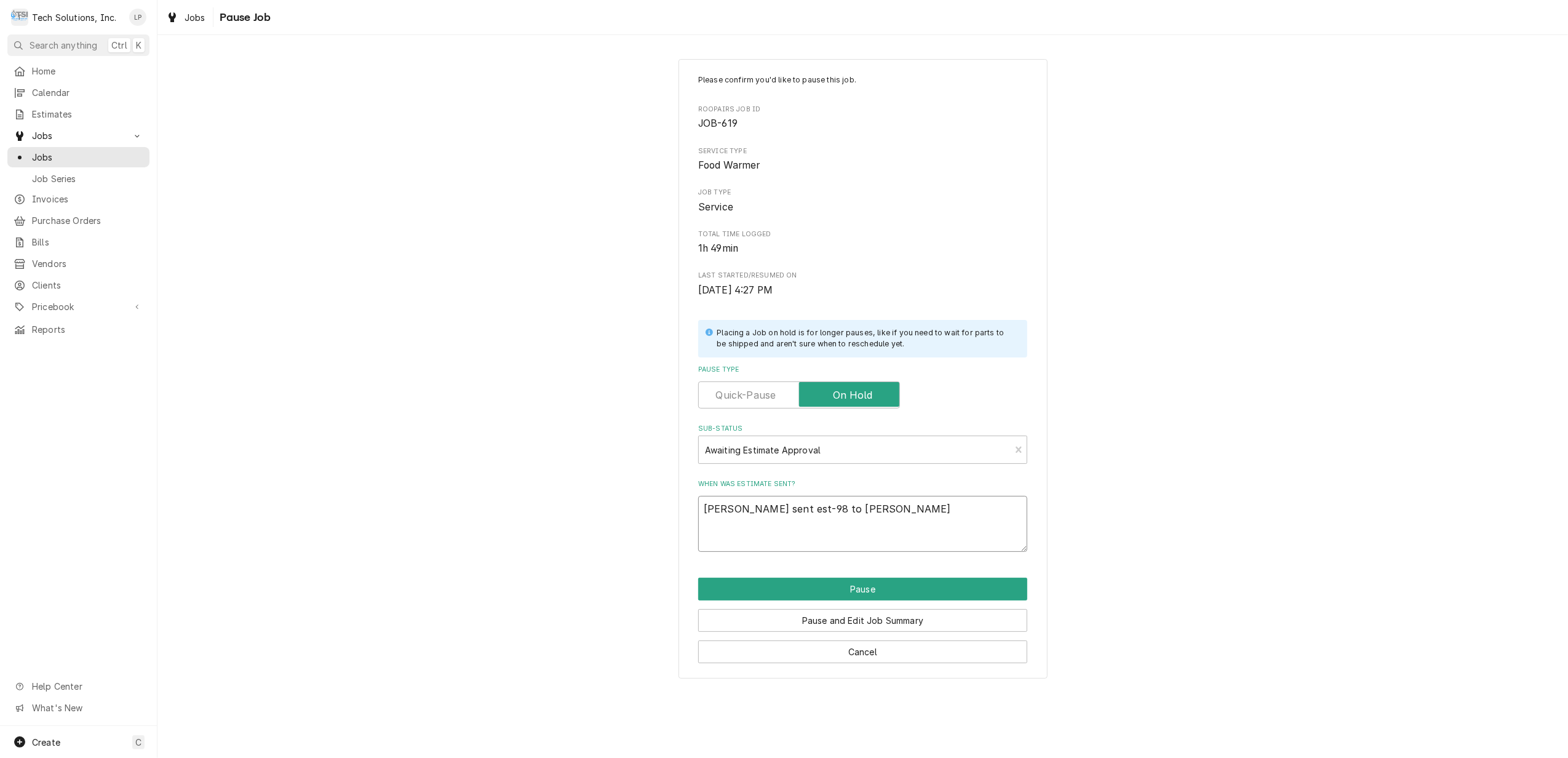
type textarea "Joe sent est-98 to Brian Campbel"
type textarea "x"
type textarea "Joe sent est-98 to Brian Campbell"
type textarea "x"
type textarea "Joe sent est-98 to Brian Campbell"
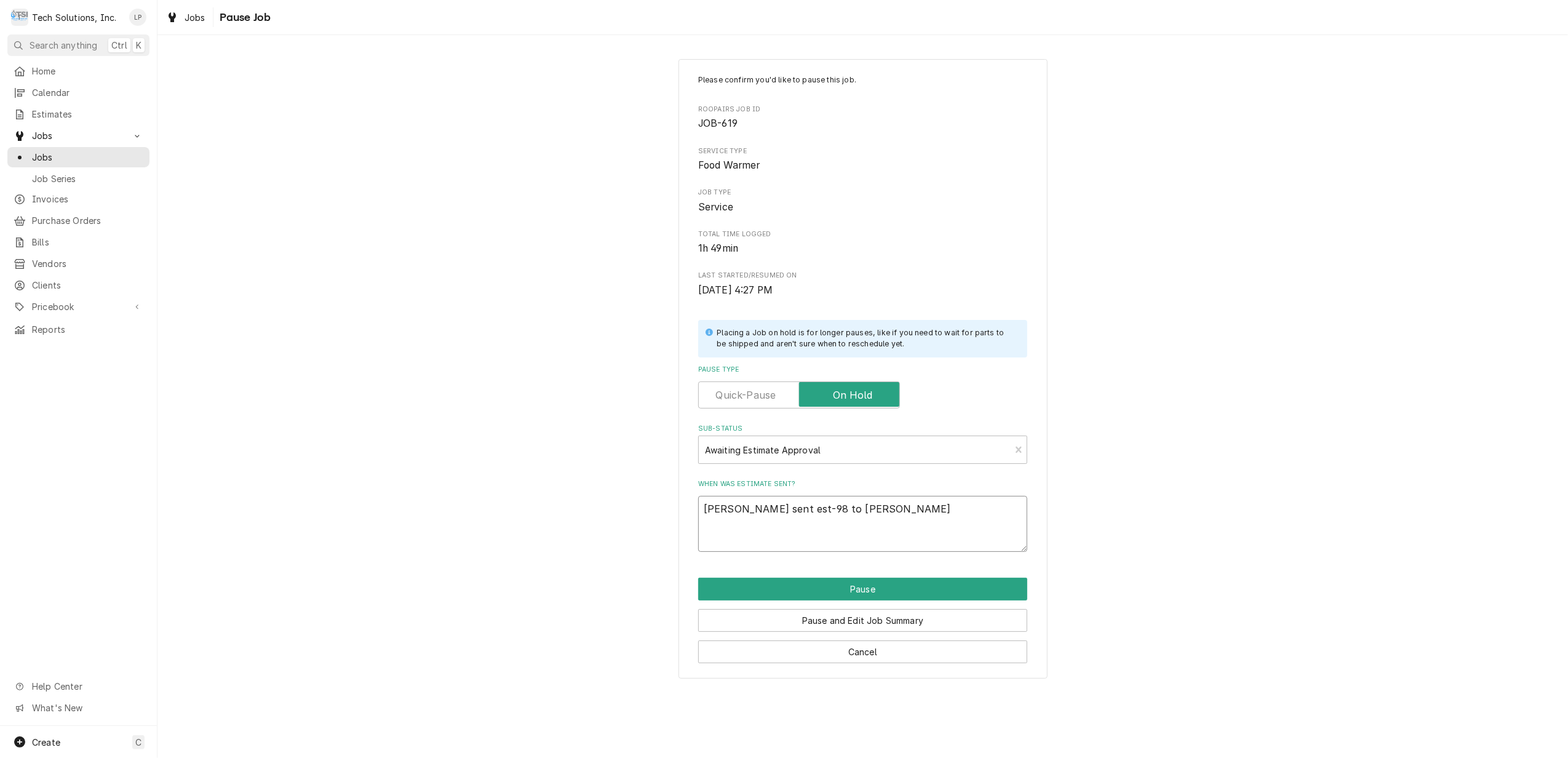
type textarea "x"
type textarea "Joe sent est-98 to Brian Campbell"
type textarea "x"
type textarea "Joe sent est-98 to Brian Campbell<"
type textarea "x"
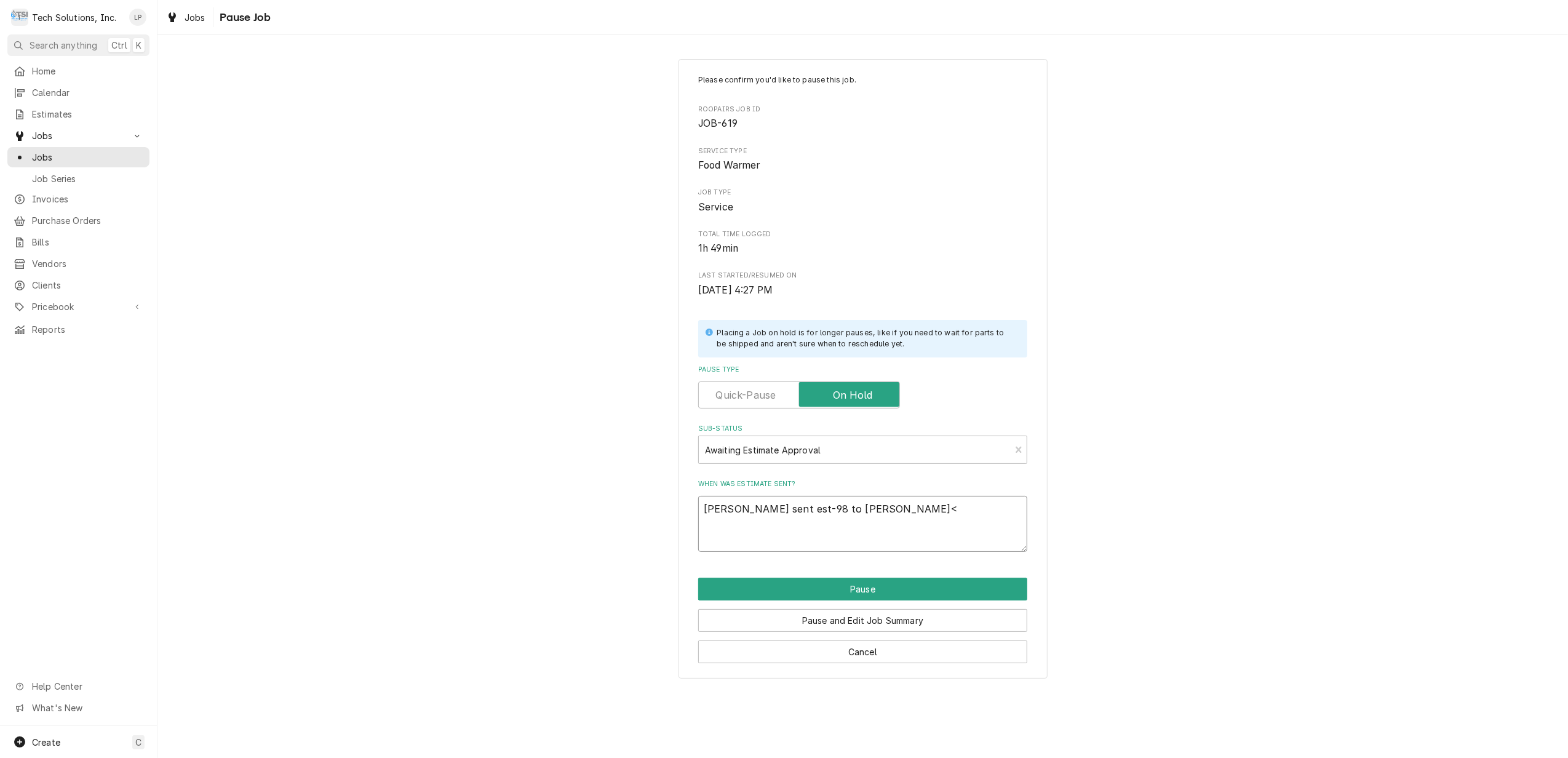
type textarea "Joe sent est-98 to Brian Campbell<"
type textarea "x"
type textarea "Joe sent est-98 to Brian Campbell<"
type textarea "x"
type textarea "Joe sent est-98 to Brian Campbell"
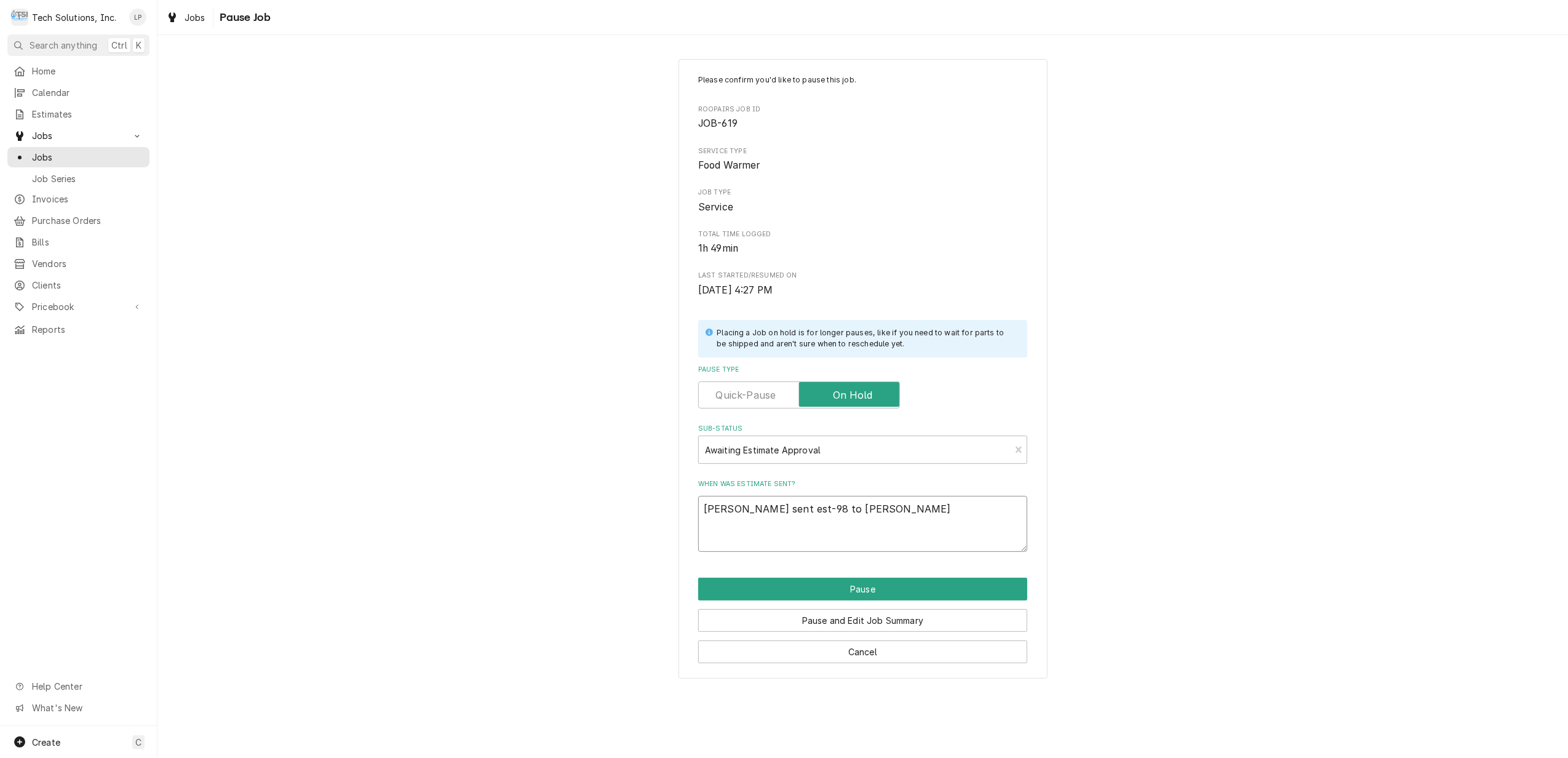
type textarea "x"
type textarea "Joe sent est-98 to Brian Campbell"
type textarea "x"
type textarea "Joe sent est-98 to Brian Campbell 8"
type textarea "x"
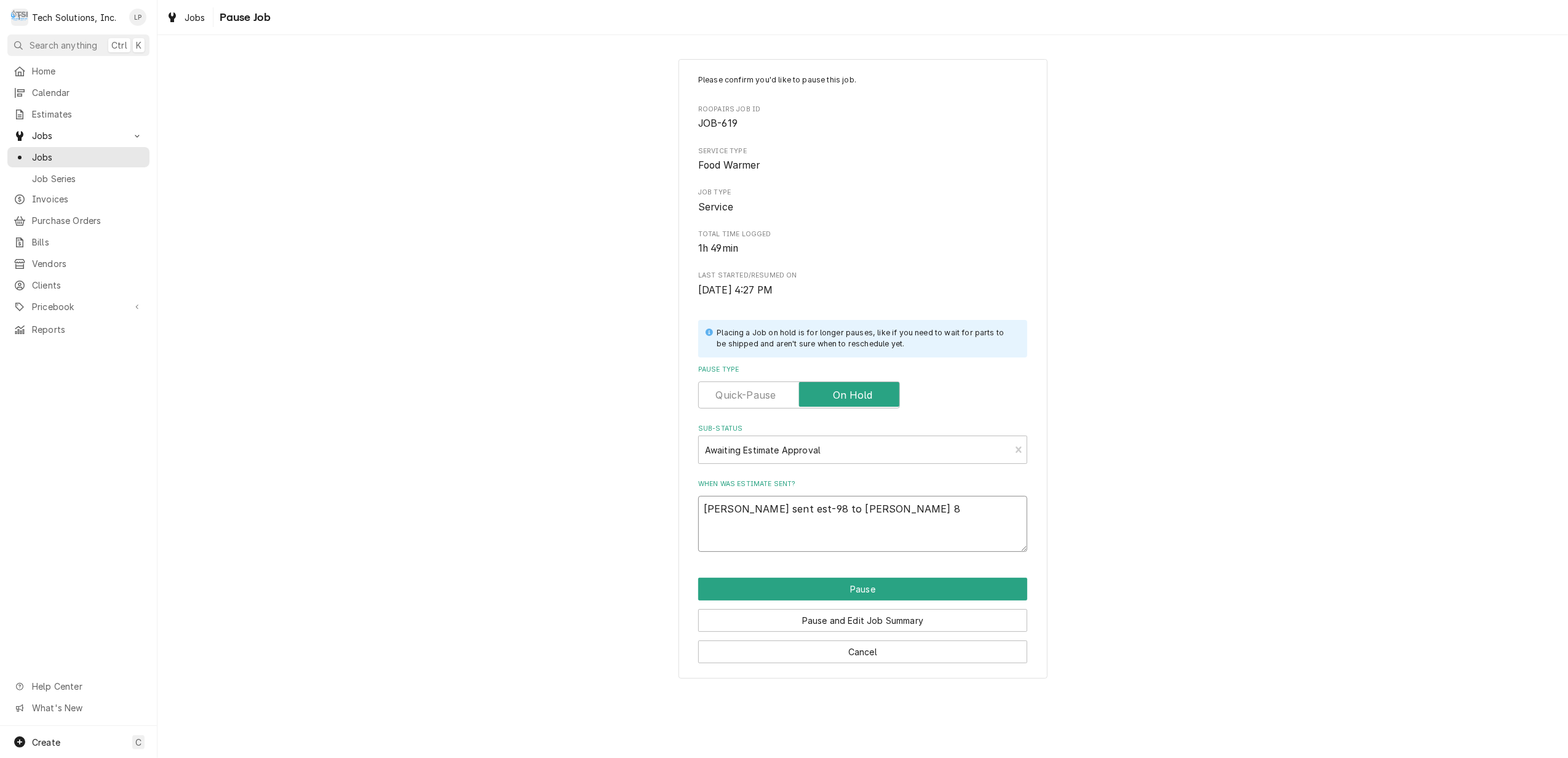
type textarea "Joe sent est-98 to Brian Campbell 8/"
type textarea "x"
type textarea "Joe sent est-98 to Brian Campbell 8/1"
type textarea "x"
type textarea "Joe sent est-98 to Brian Campbell 8/18"
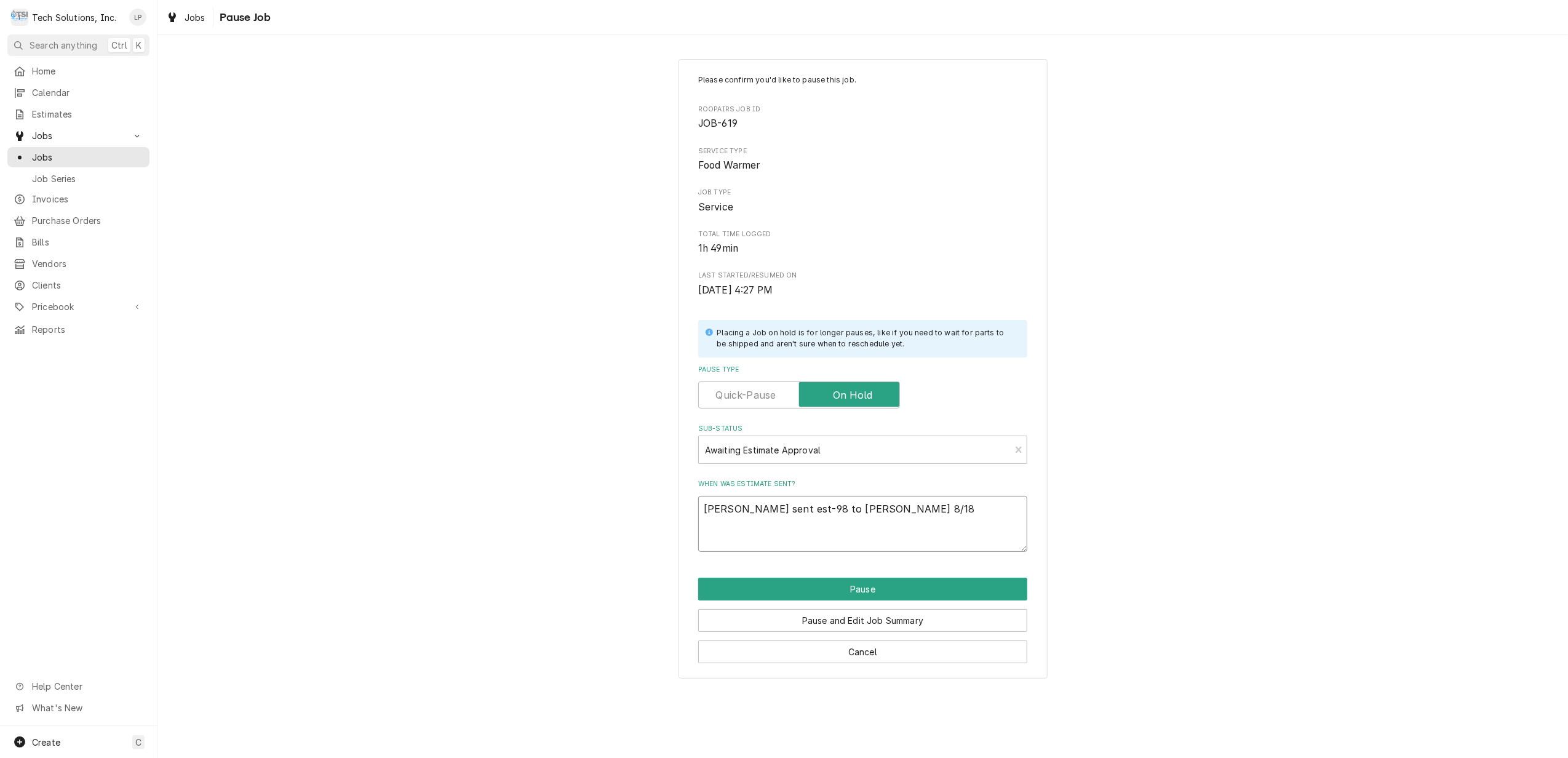
type textarea "x"
type textarea "Joe sent est-98 to Brian Campbell 8/18/"
type textarea "x"
type textarea "Joe sent est-98 to Brian Campbell 8/18/2"
type textarea "x"
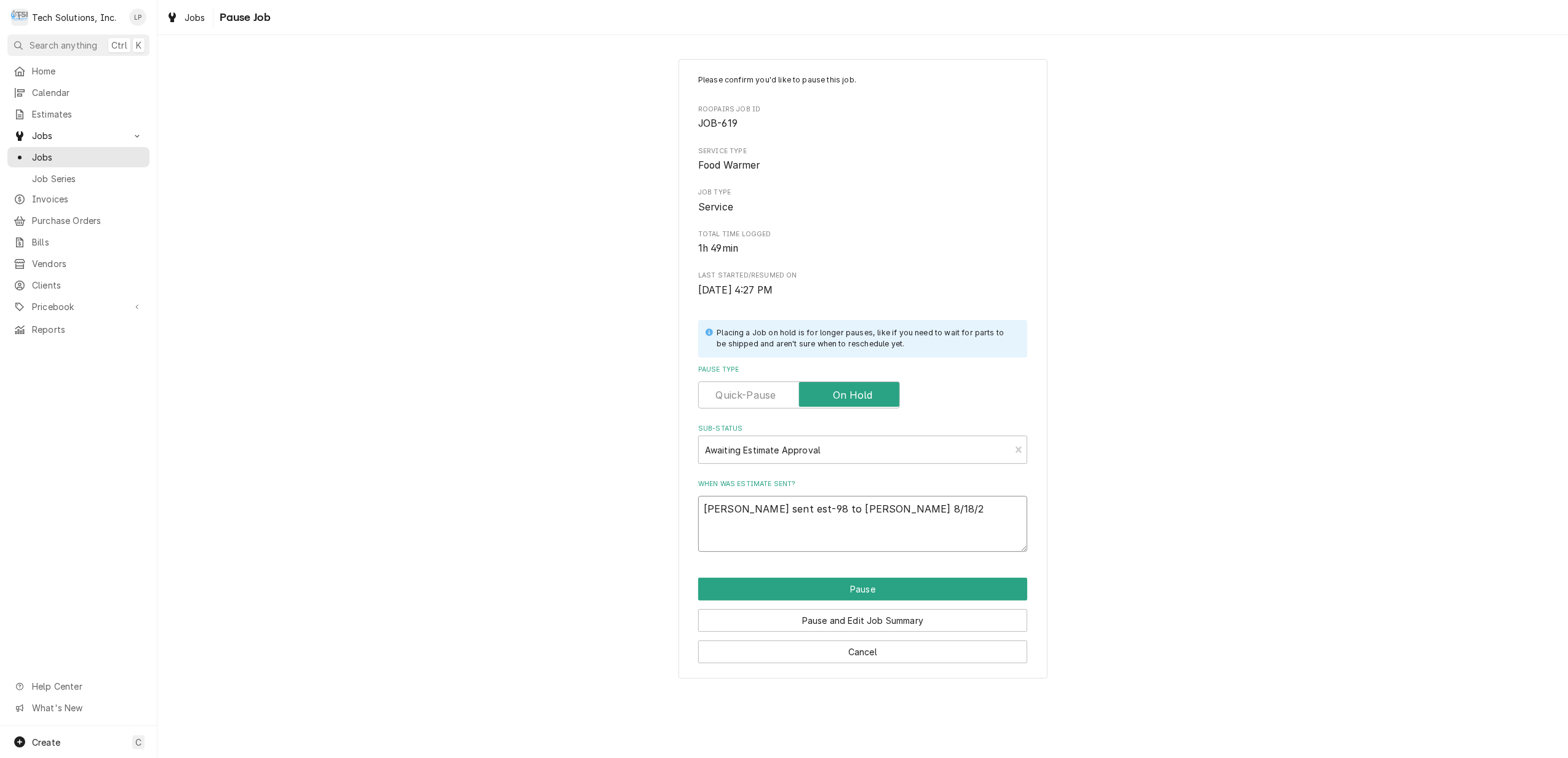
type textarea "Joe sent est-98 to Brian Campbell 8/18/25"
type textarea "x"
type textarea "Joe sent est-98 to Brian Campbell 8/18/25"
type textarea "x"
type textarea "Joe sent est-98 to Brian Campbell 8/18/25 i"
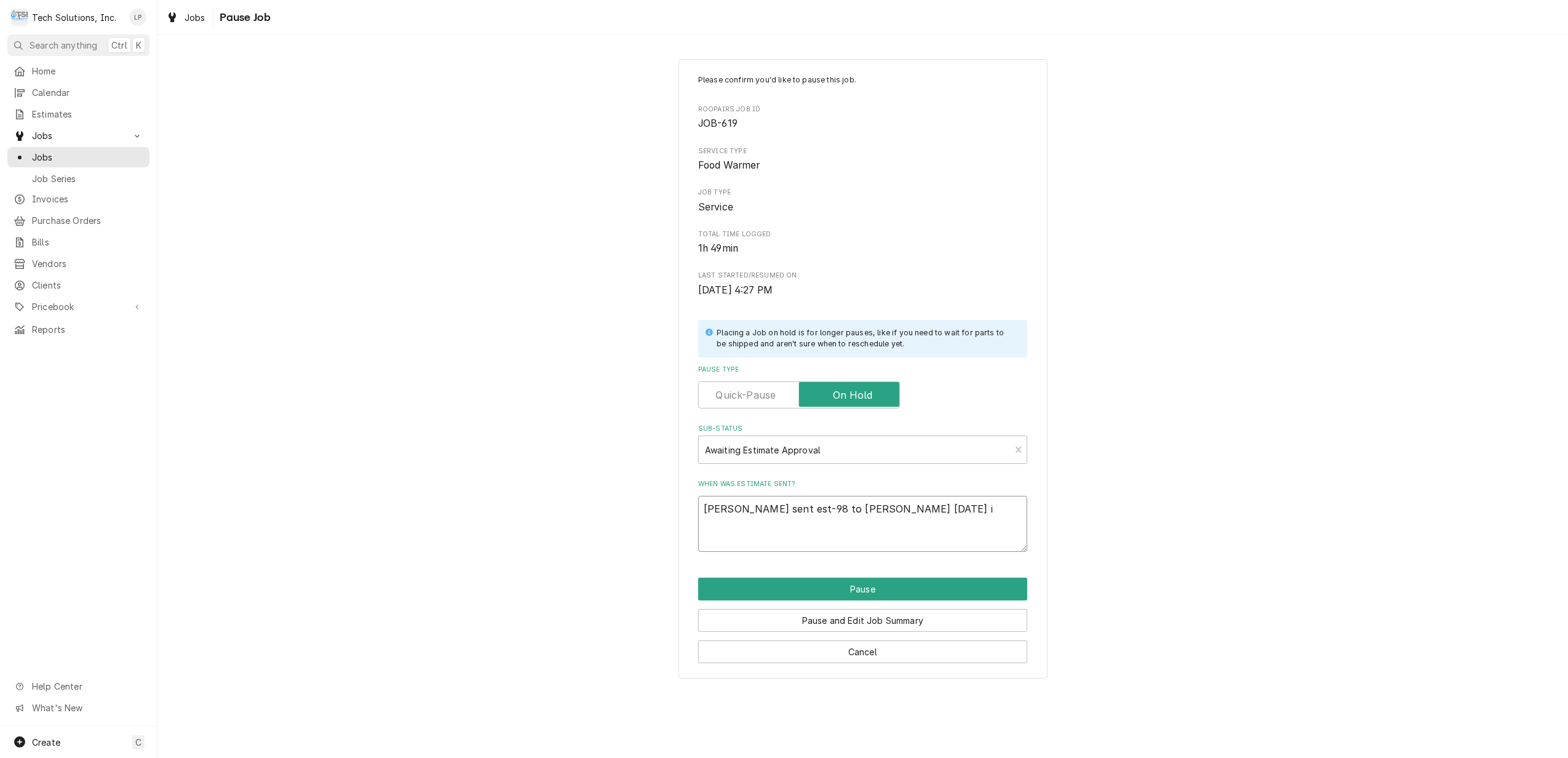
type textarea "x"
type textarea "Joe sent est-98 to Brian Campbell 8/18/25 in"
type textarea "x"
type textarea "Joe sent est-98 to Brian Campbell 8/18/25 inc"
type textarea "x"
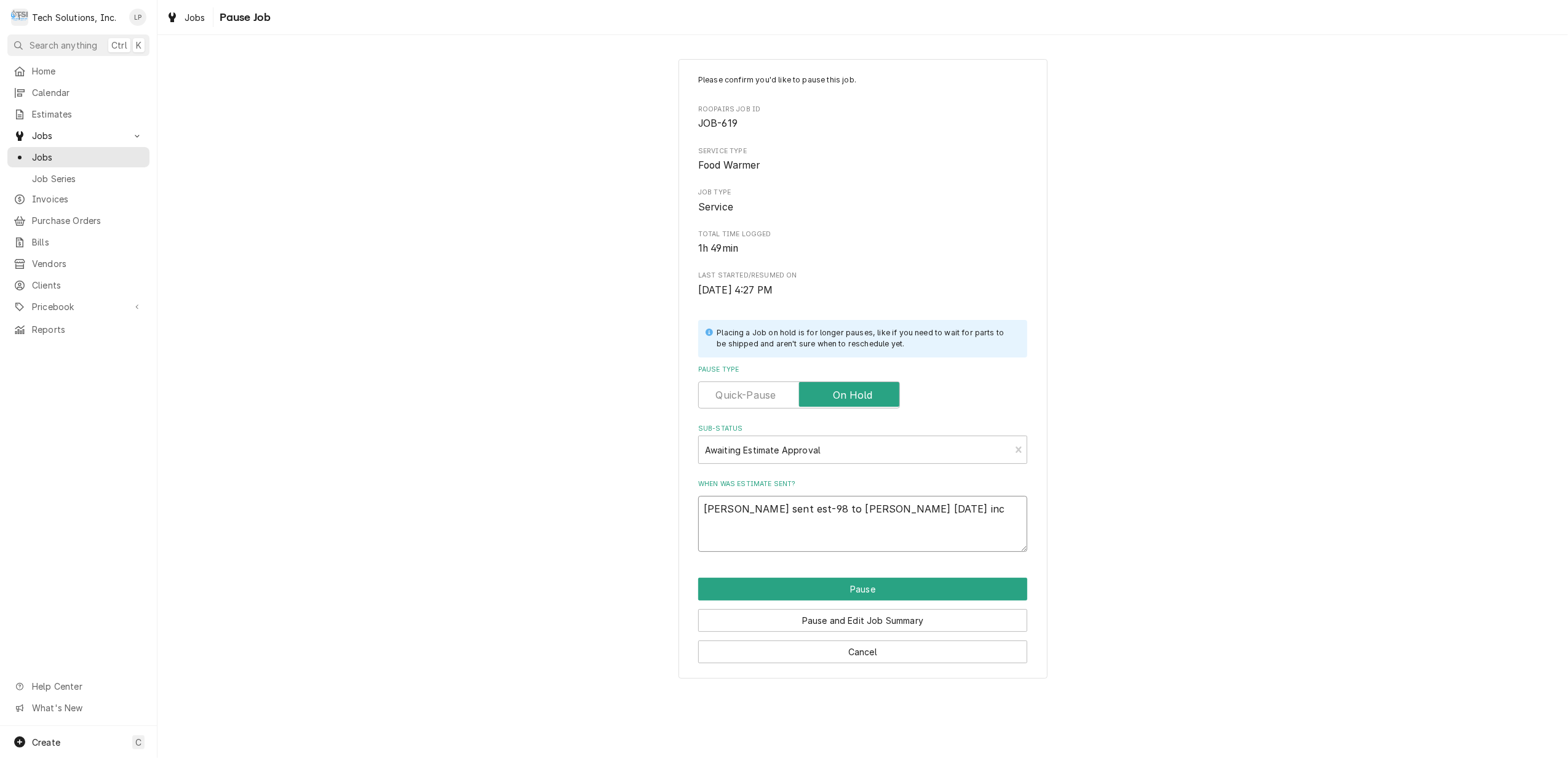
type textarea "Joe sent est-98 to Brian Campbell 8/18/25 incl"
type textarea "x"
type textarea "Joe sent est-98 to Brian Campbell 8/18/25 inclu"
type textarea "x"
type textarea "Joe sent est-98 to Brian Campbell 8/18/25 includ"
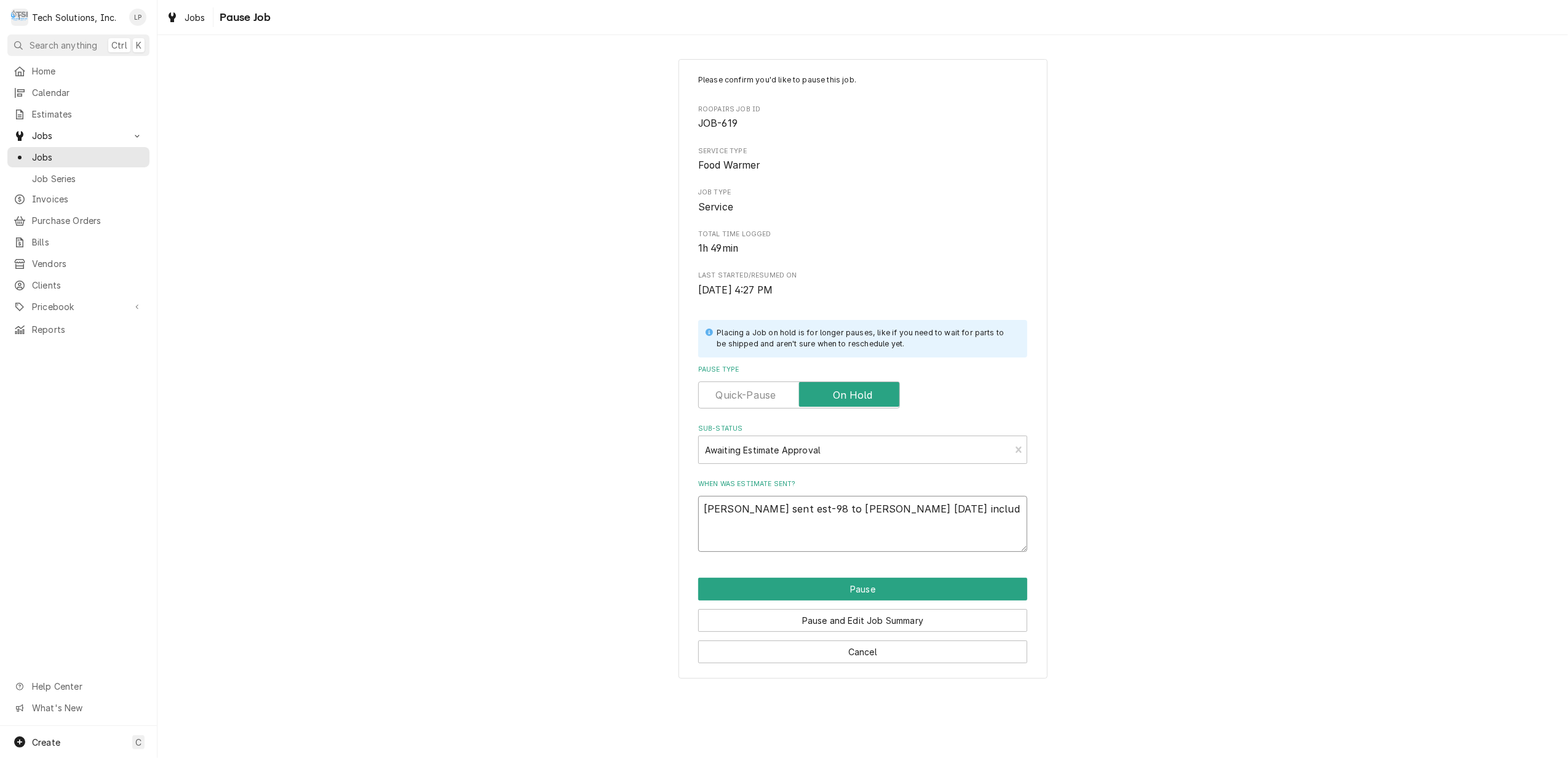
type textarea "x"
type textarea "Joe sent est-98 to Brian Campbell 8/18/25 include"
type textarea "x"
type textarea "Joe sent est-98 to Brian Campbell 8/18/25 included"
type textarea "x"
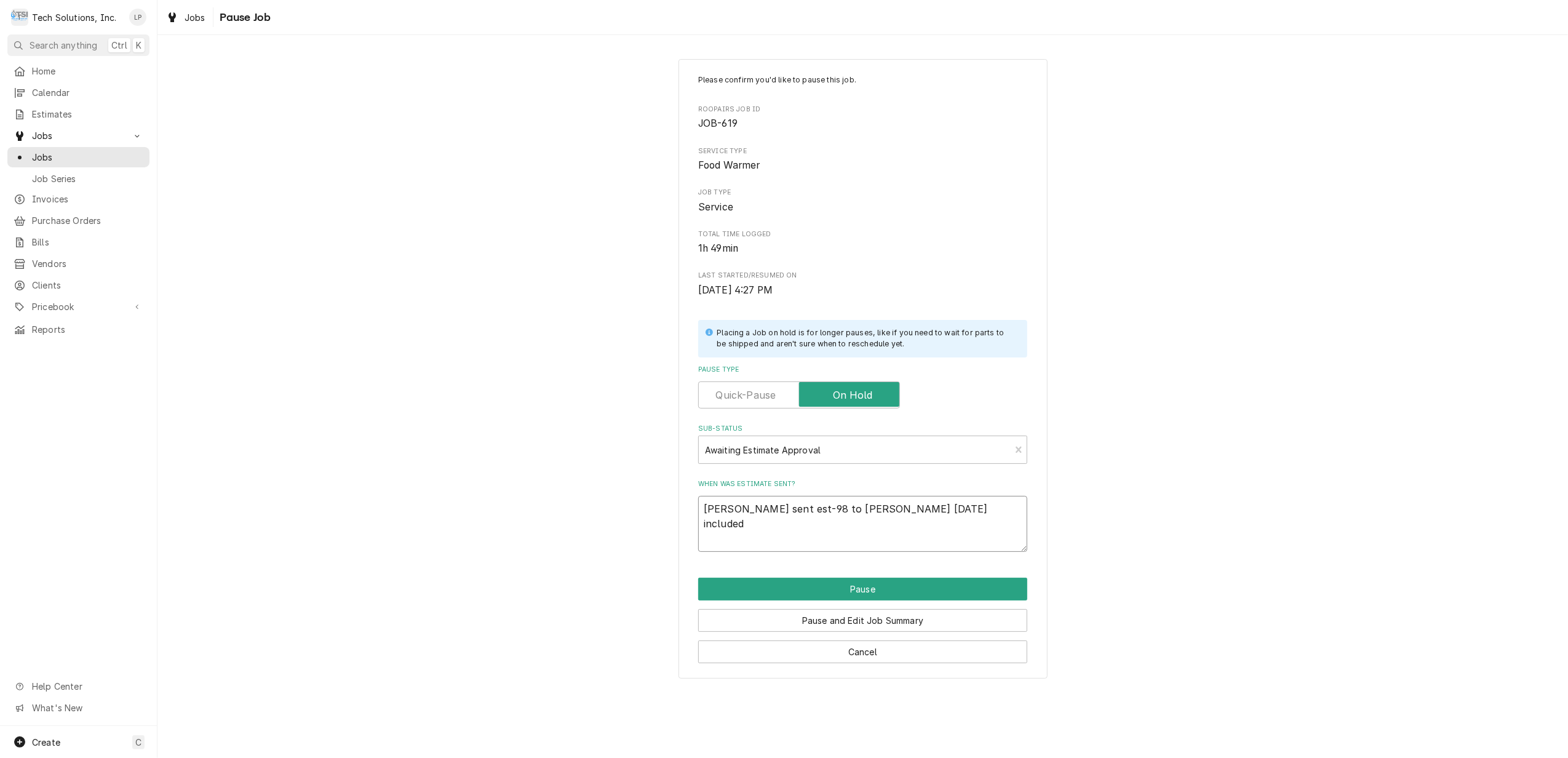
type textarea "Joe sent est-98 to Brian Campbell 8/18/25 included"
type textarea "x"
type textarea "Joe sent est-98 to Brian Campbell 8/18/25 included b"
type textarea "x"
type textarea "Joe sent est-98 to Brian Campbell 8/18/25 included bo"
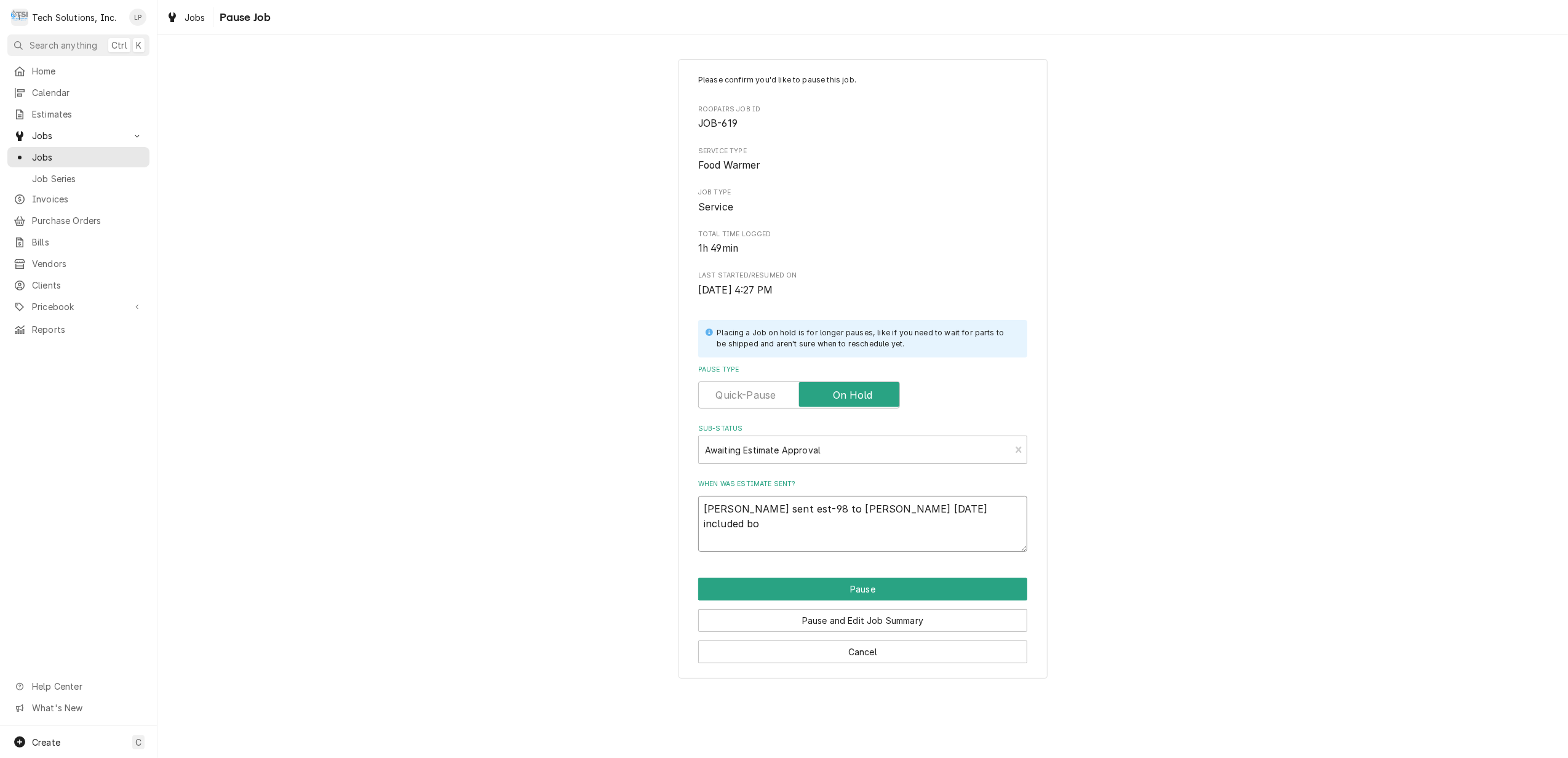
type textarea "x"
type textarea "Joe sent est-98 to Brian Campbell 8/18/25 included bot"
type textarea "x"
type textarea "Joe sent est-98 to Brian Campbell 8/18/25 included both"
type textarea "x"
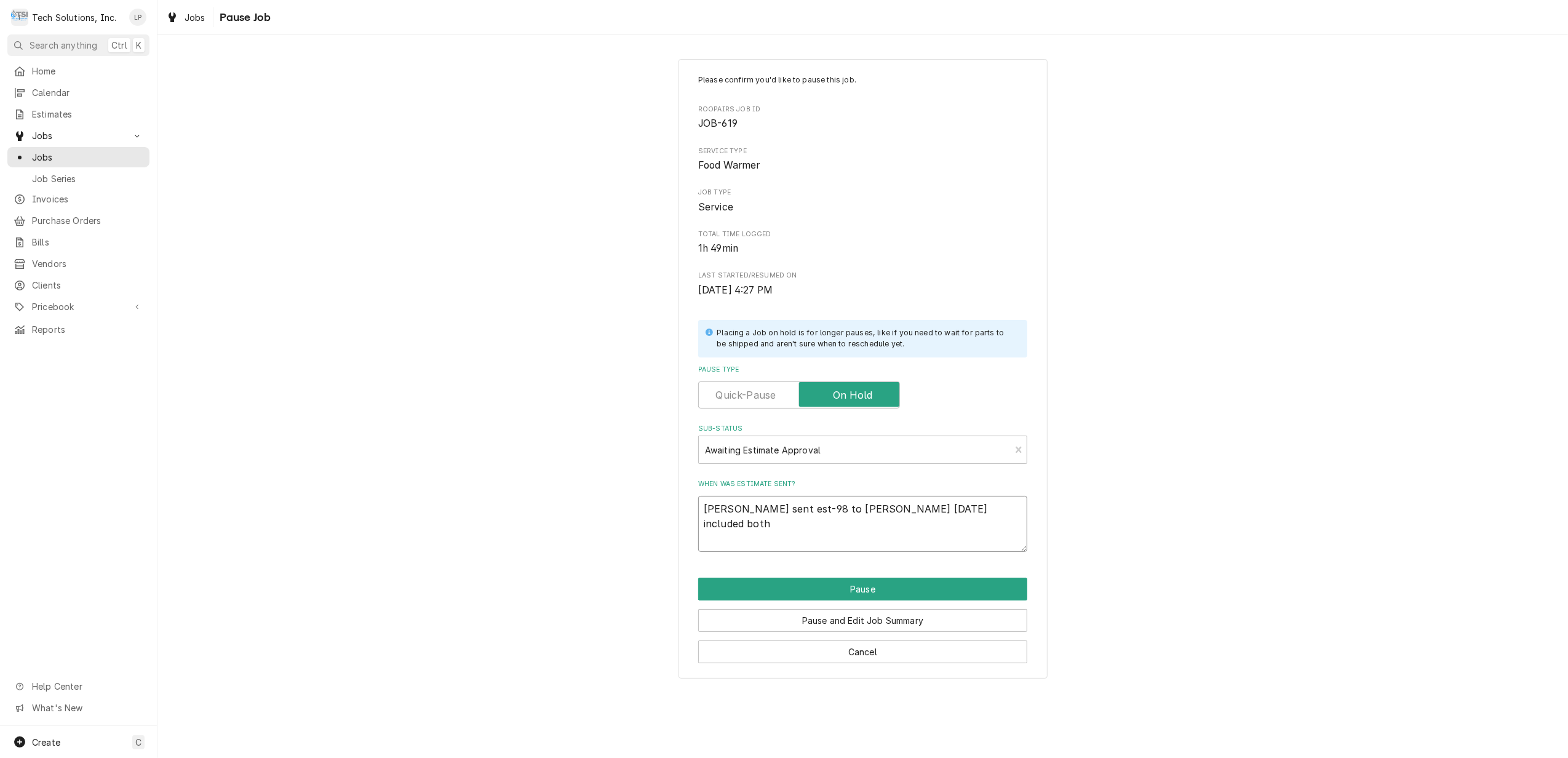
type textarea "Joe sent est-98 to Brian Campbell 8/18/25 included both"
type textarea "x"
type textarea "Joe sent est-98 to Brian Campbell 8/18/25 included both 1"
type textarea "x"
type textarea "Joe sent est-98 to Brian Campbell 8/18/25 included both 1s"
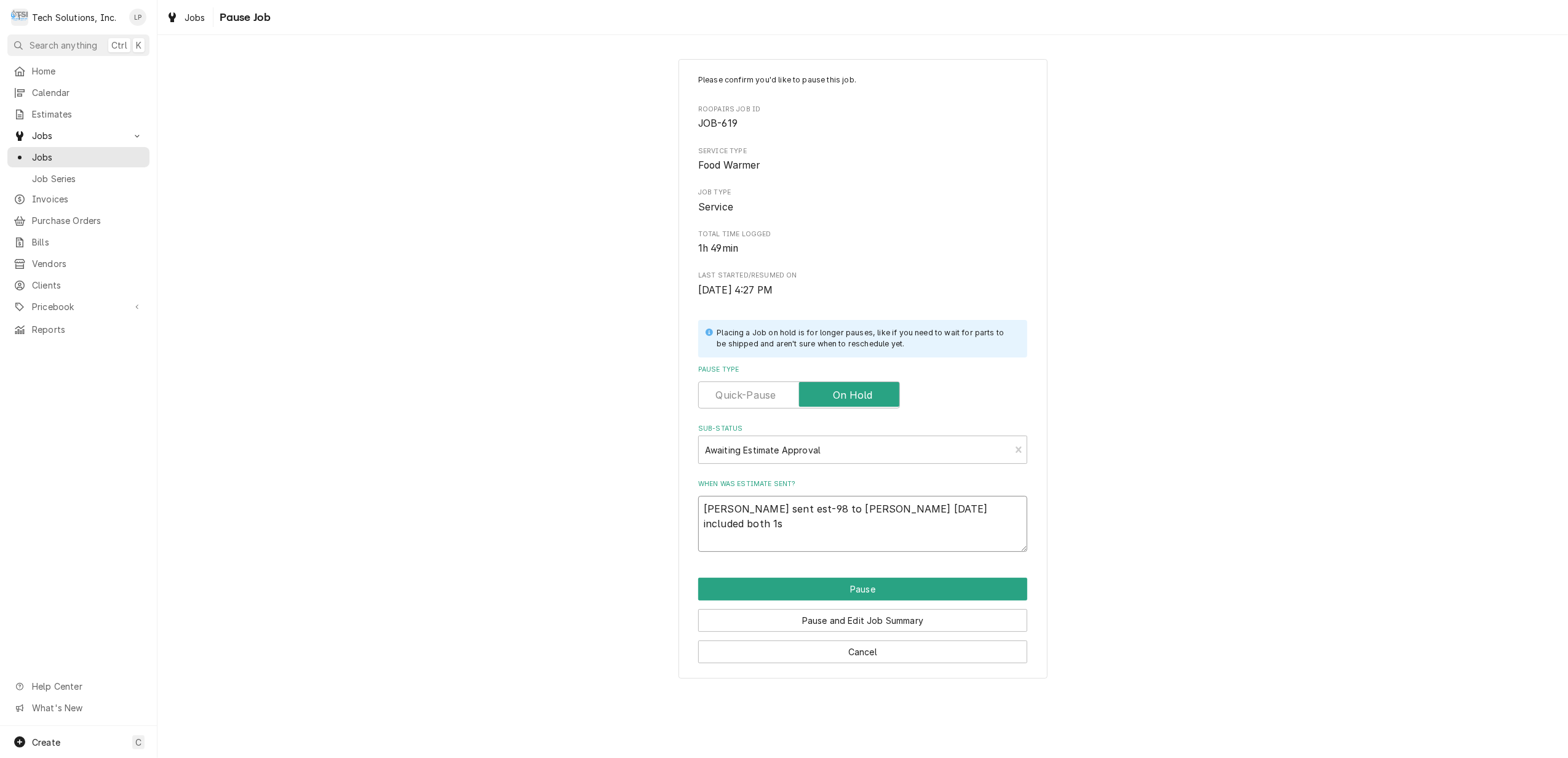
type textarea "x"
type textarea "Joe sent est-98 to Brian Campbell 8/18/25 included both 1st"
type textarea "x"
type textarea "Joe sent est-98 to Brian Campbell 8/18/25 included both 1st"
type textarea "x"
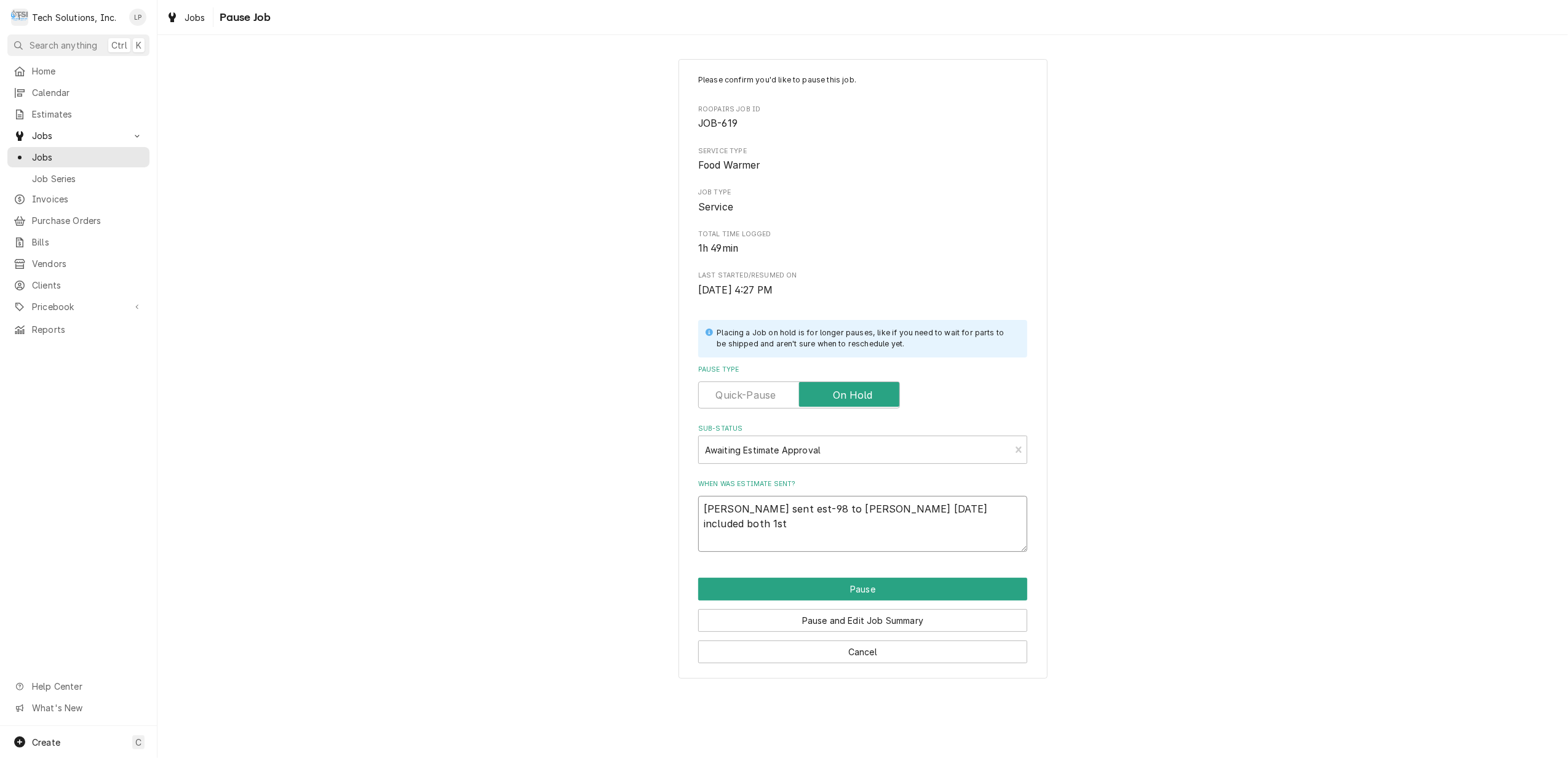
type textarea "Joe sent est-98 to Brian Campbell 8/18/25 included both 1st a"
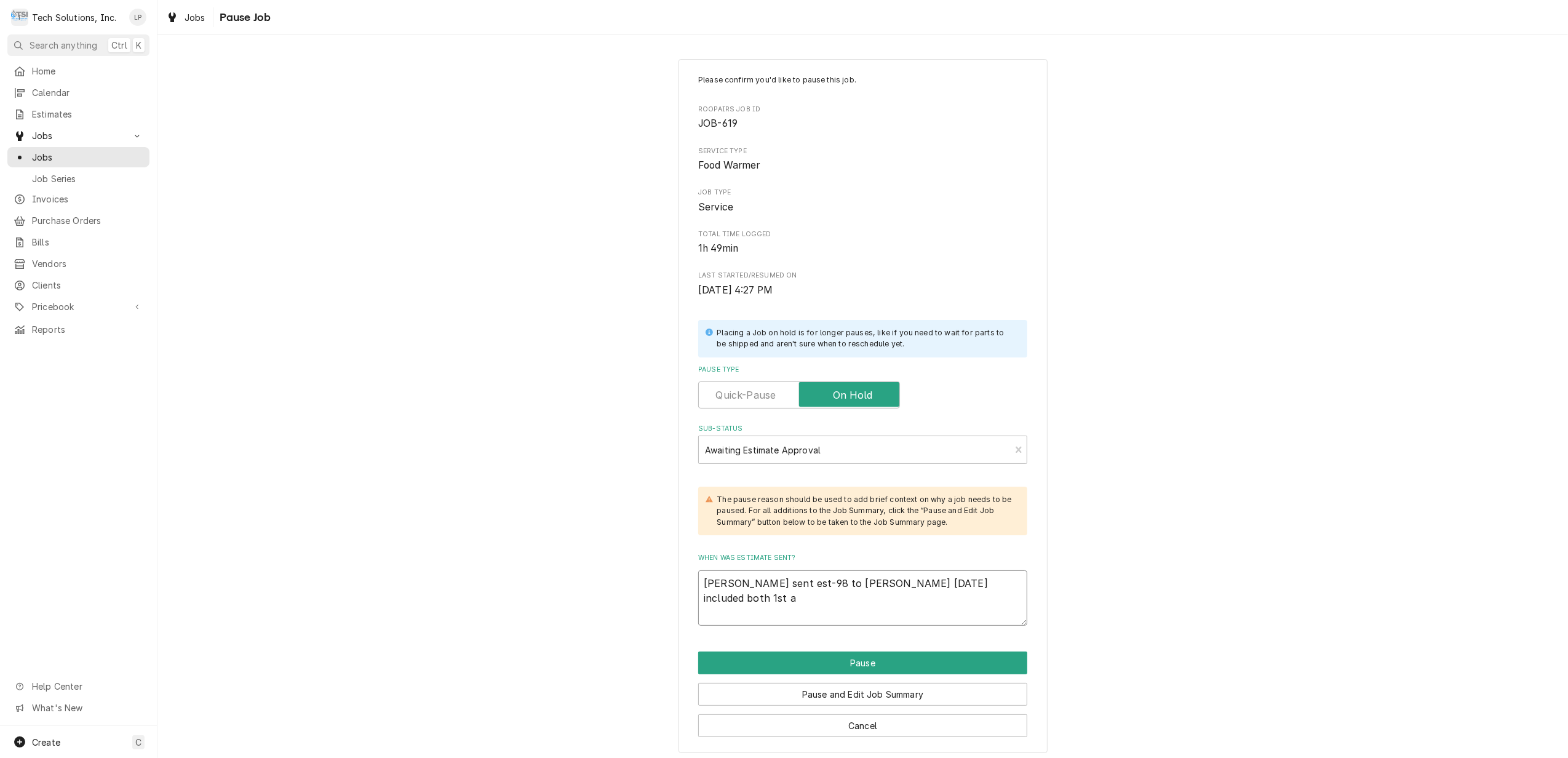
type textarea "x"
type textarea "Joe sent est-98 to Brian Campbell 8/18/25 included both 1st an"
type textarea "x"
type textarea "Joe sent est-98 to Brian Campbell 8/18/25 included both 1st and"
type textarea "x"
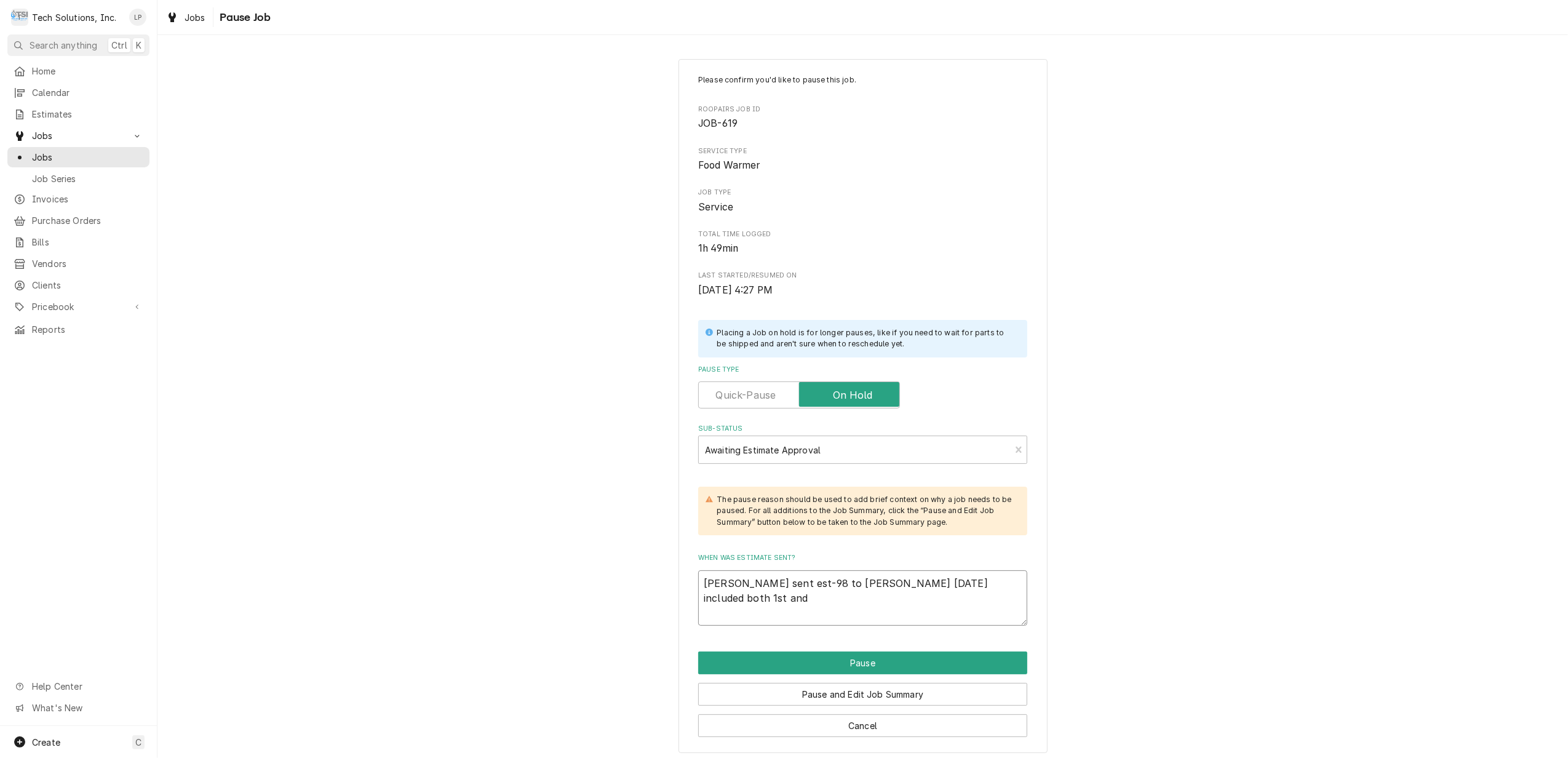
type textarea "Joe sent est-98 to Brian Campbell 8/18/25 included both 1st and"
type textarea "x"
type textarea "Joe sent est-98 to Brian Campbell 8/18/25 included both 1st and s"
type textarea "x"
type textarea "Joe sent est-98 to Brian Campbell 8/18/25 included both 1st and sn"
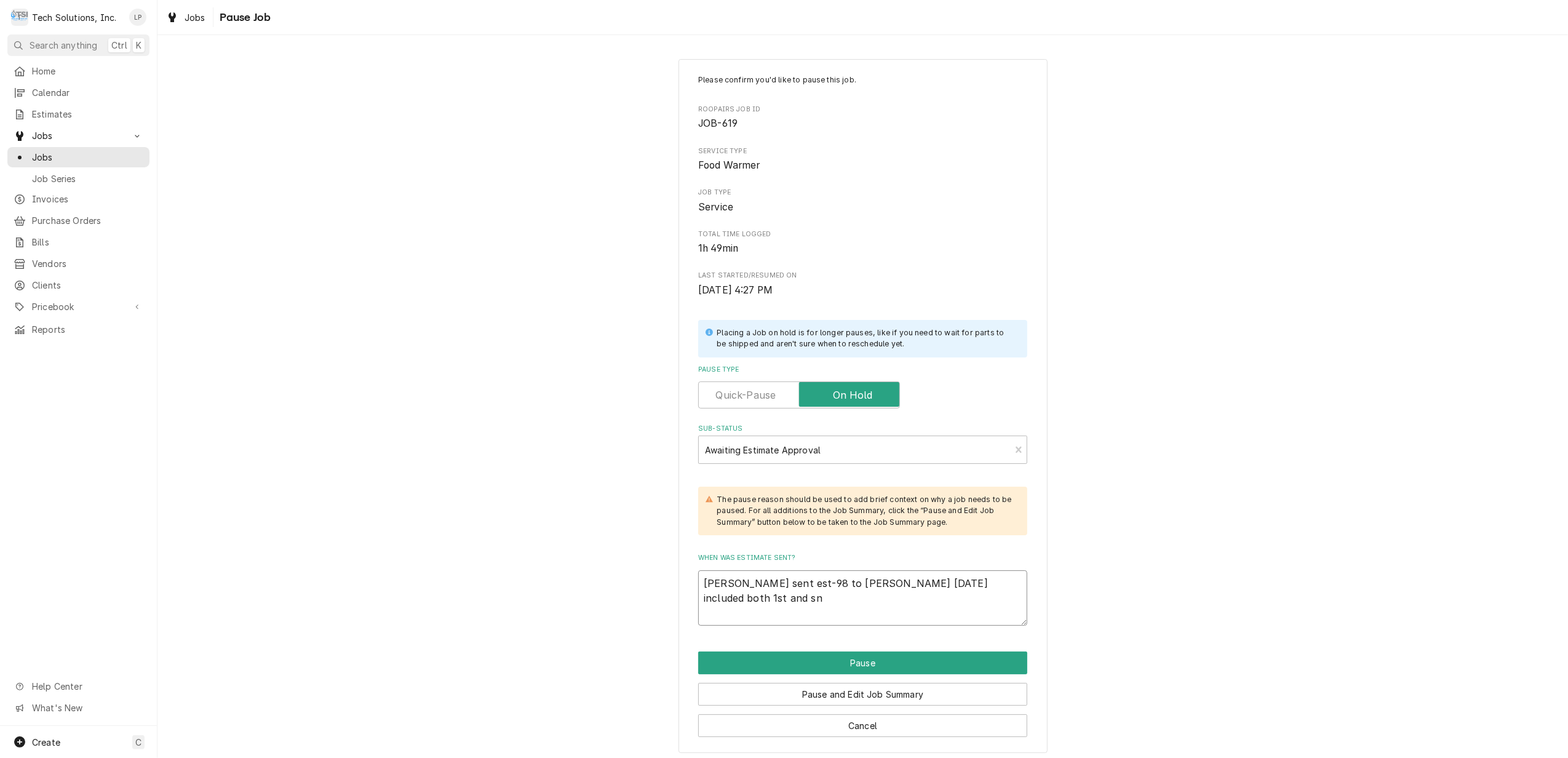
type textarea "x"
type textarea "Joe sent est-98 to Brian Campbell 8/18/25 included both 1st and snd"
type textarea "x"
type textarea "Joe sent est-98 to Brian Campbell 8/18/25 included both 1st and snd"
type textarea "x"
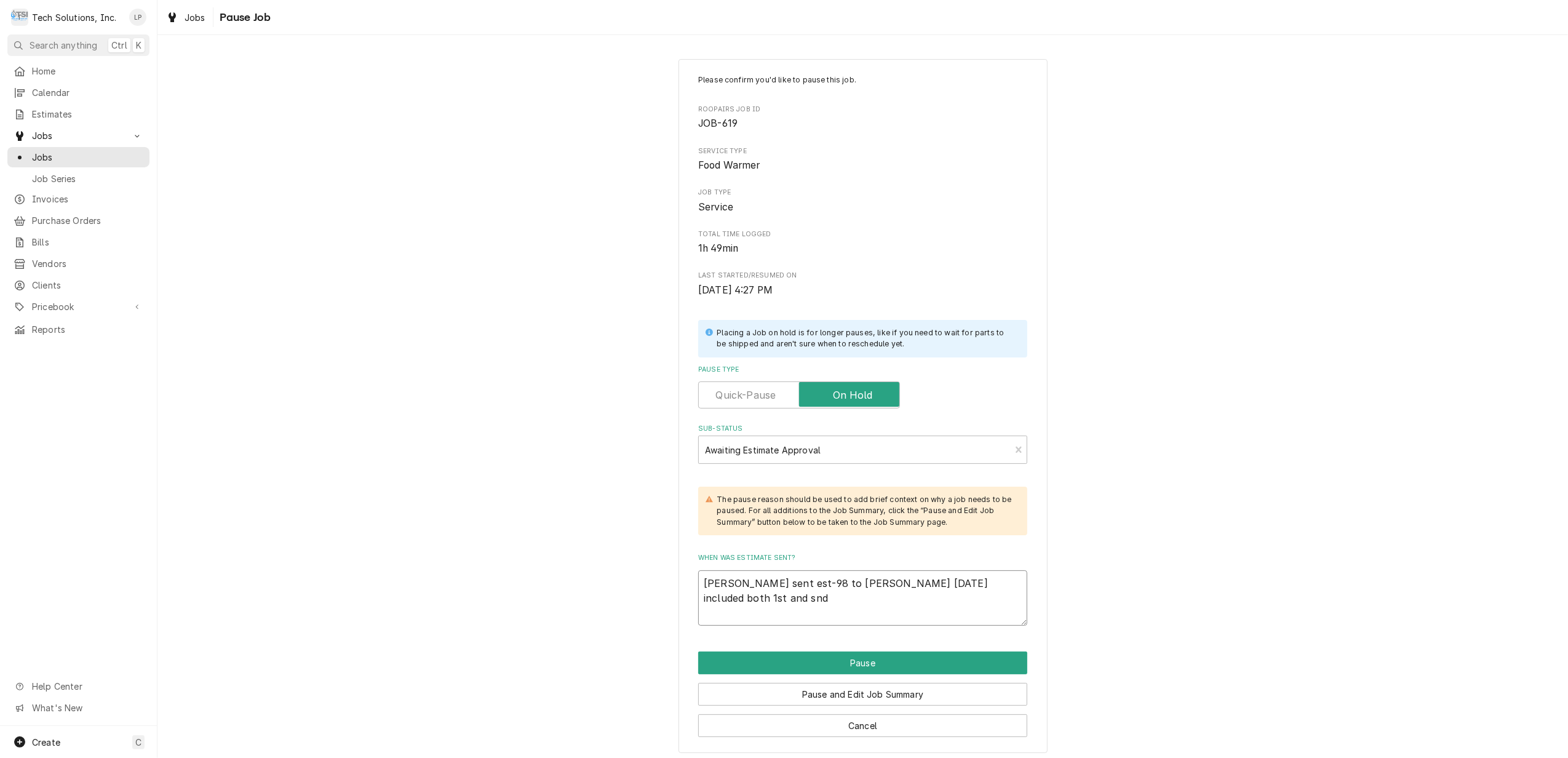
type textarea "Joe sent est-98 to Brian Campbell 8/18/25 included both 1st and snd"
type textarea "x"
type textarea "Joe sent est-98 to Brian Campbell 8/18/25 included both 1st and sn"
type textarea "x"
type textarea "Joe sent est-98 to Brian Campbell 8/18/25 included both 1st and s"
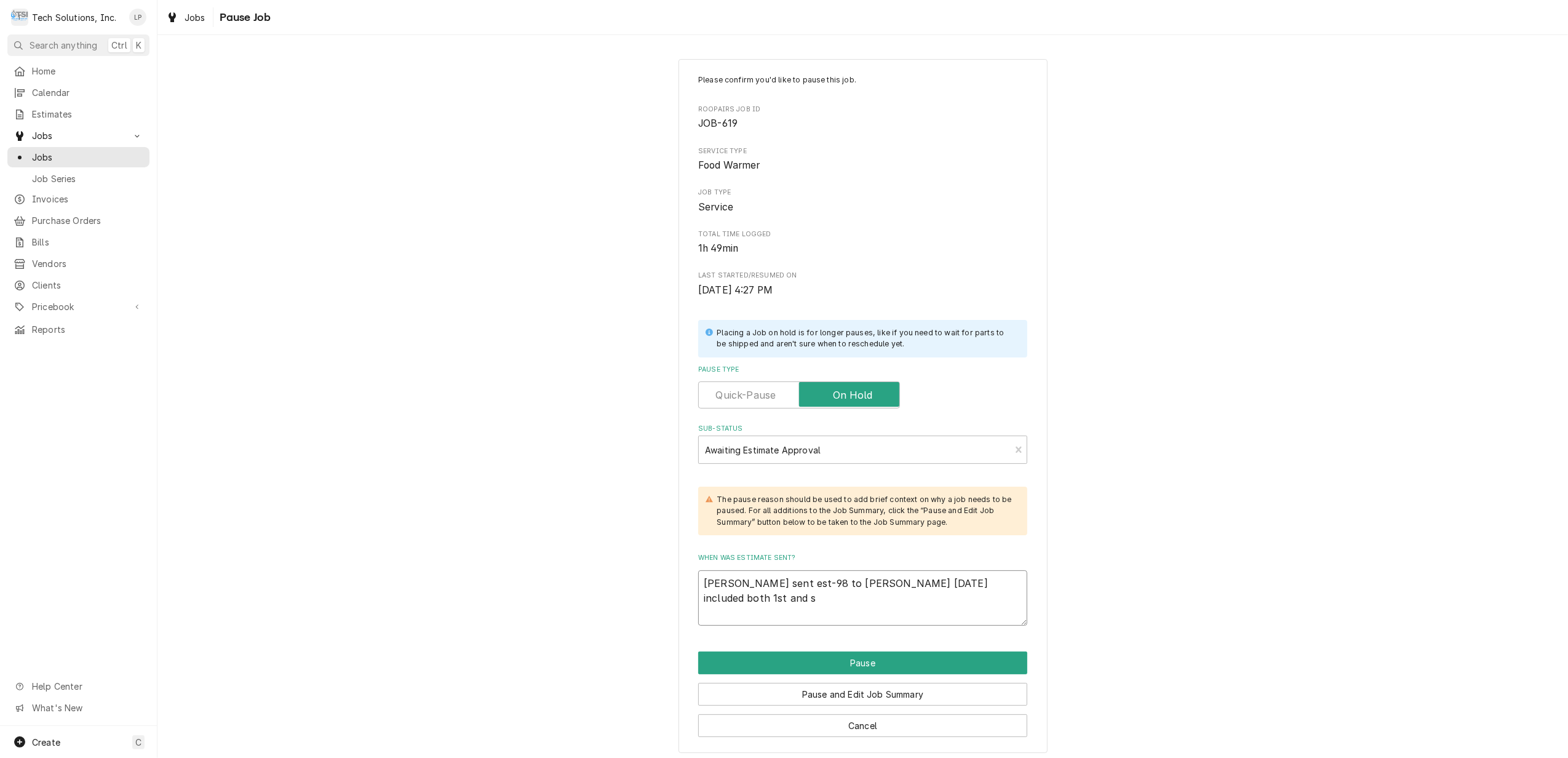
type textarea "x"
type textarea "Joe sent est-98 to Brian Campbell 8/18/25 included both 1st and"
type textarea "x"
type textarea "Joe sent est-98 to Brian Campbell 8/18/25 included both 1st and 2"
type textarea "x"
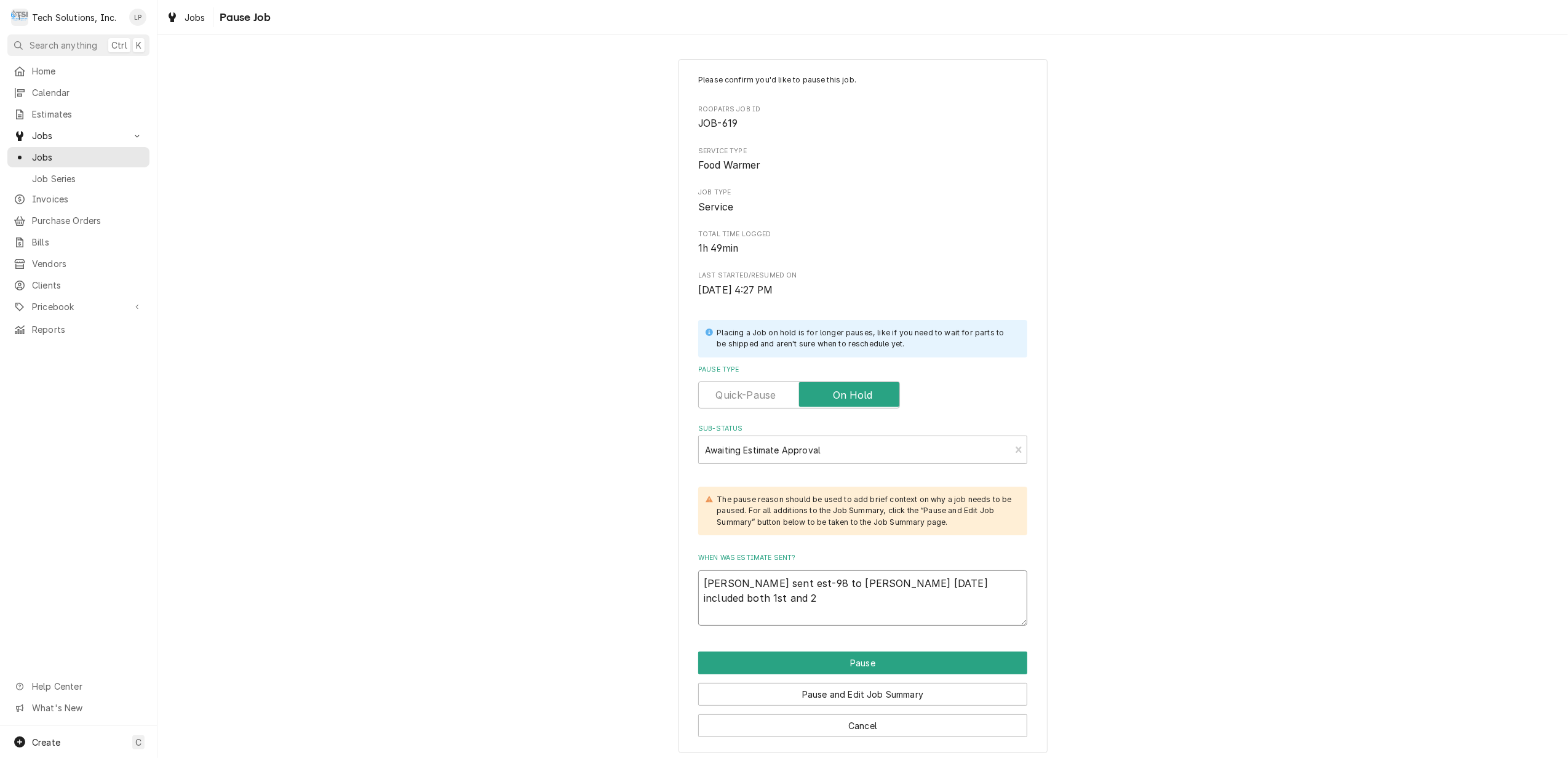
type textarea "Joe sent est-98 to Brian Campbell 8/18/25 included both 1st and 2n"
type textarea "x"
type textarea "Joe sent est-98 to Brian Campbell 8/18/25 included both 1st and 2nd"
type textarea "x"
type textarea "Joe sent est-98 to Brian Campbell 8/18/25 included both 1st and 2nd"
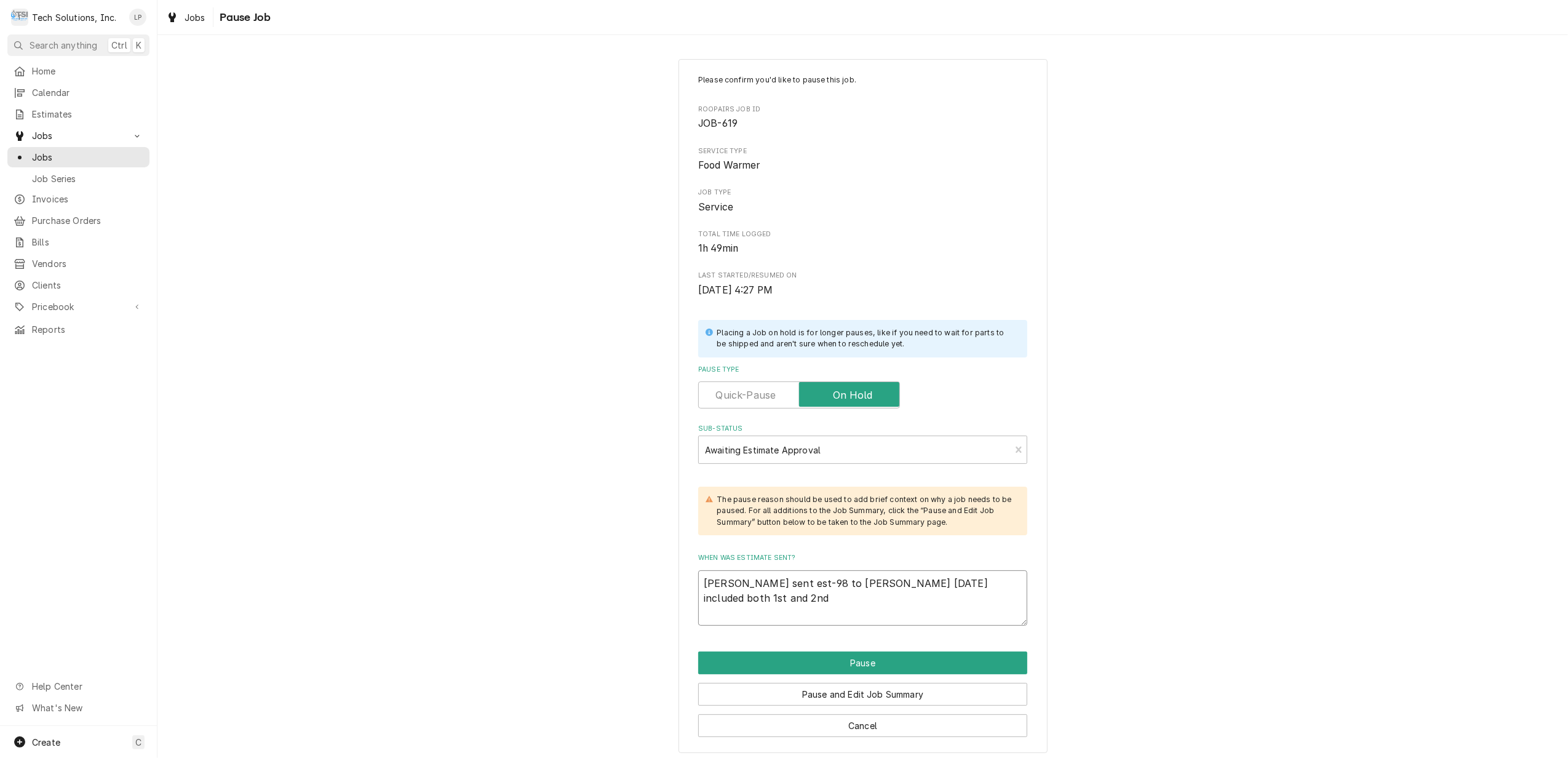
type textarea "x"
type textarea "Joe sent est-98 to Brian Campbell 8/18/25 included both 1st and 2nd t"
type textarea "x"
type textarea "Joe sent est-98 to Brian Campbell 8/18/25 included both 1st and 2nd tr"
type textarea "x"
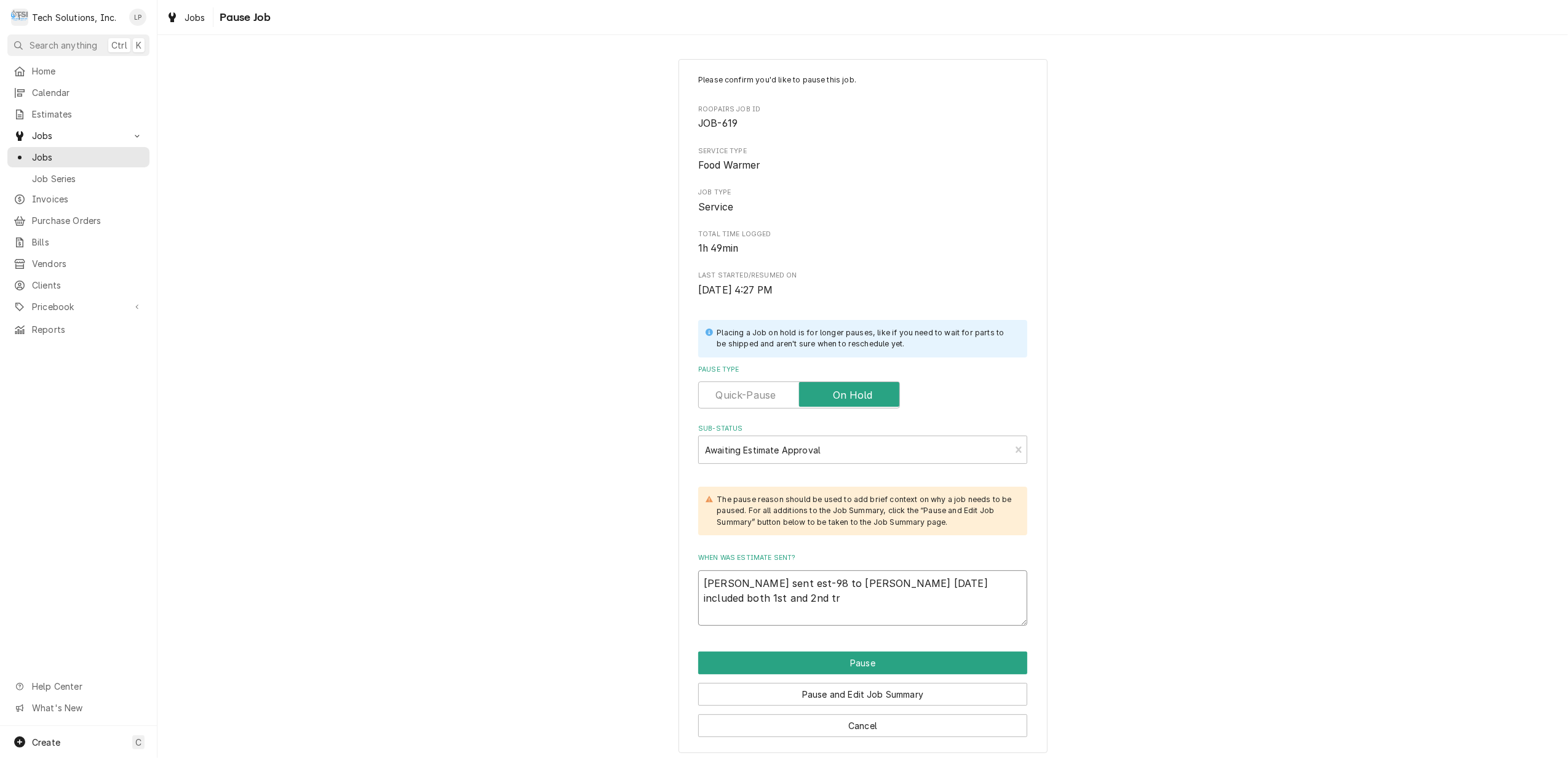
type textarea "Joe sent est-98 to Brian Campbell 8/18/25 included both 1st and 2nd tri"
type textarea "x"
type textarea "[PERSON_NAME] sent est-98 to [PERSON_NAME] [DATE] included both 1st and 2nd trip"
click at [862, 668] on button "Pause" at bounding box center [862, 663] width 329 height 23
type textarea "x"
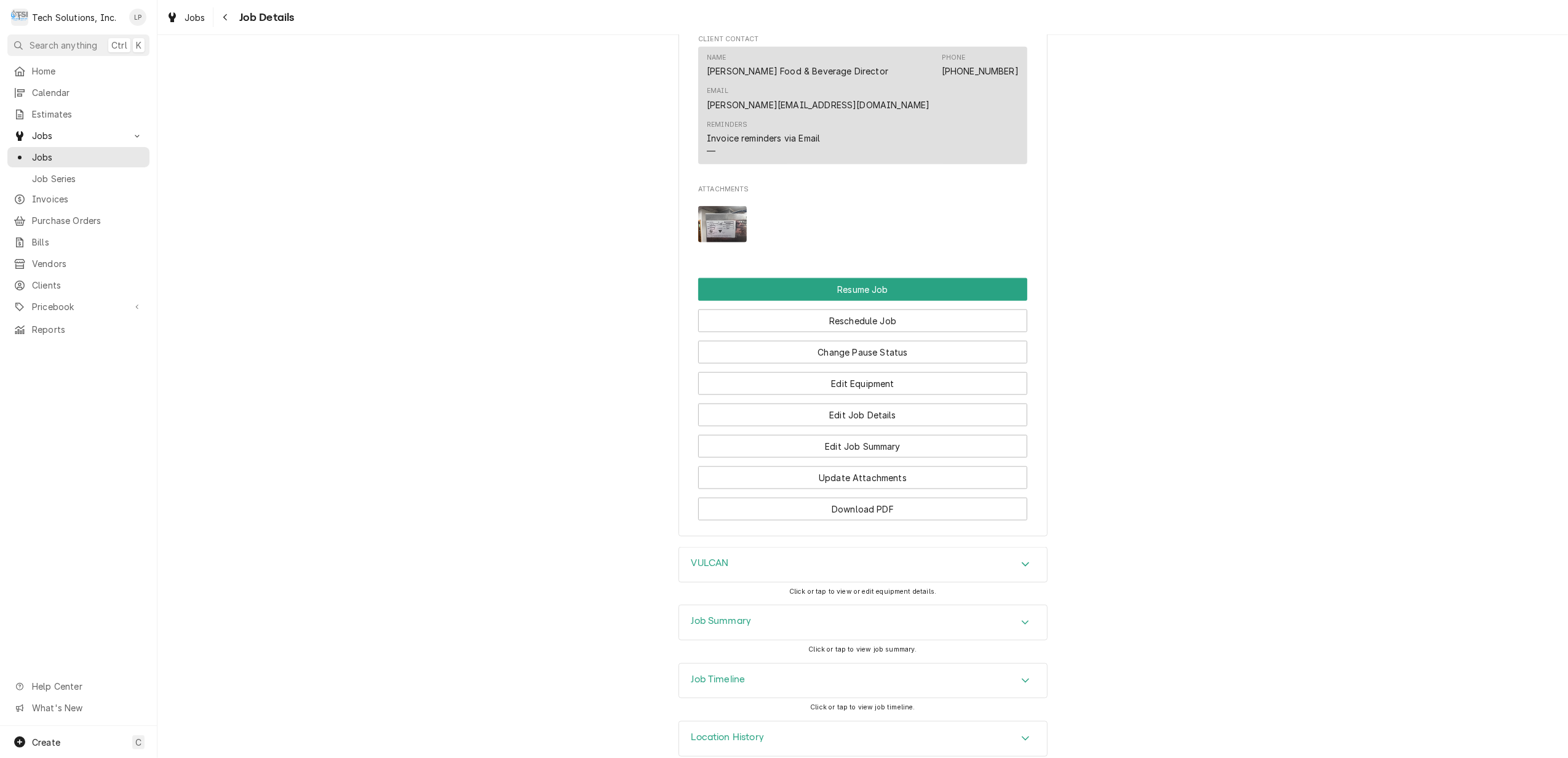
scroll to position [1353, 0]
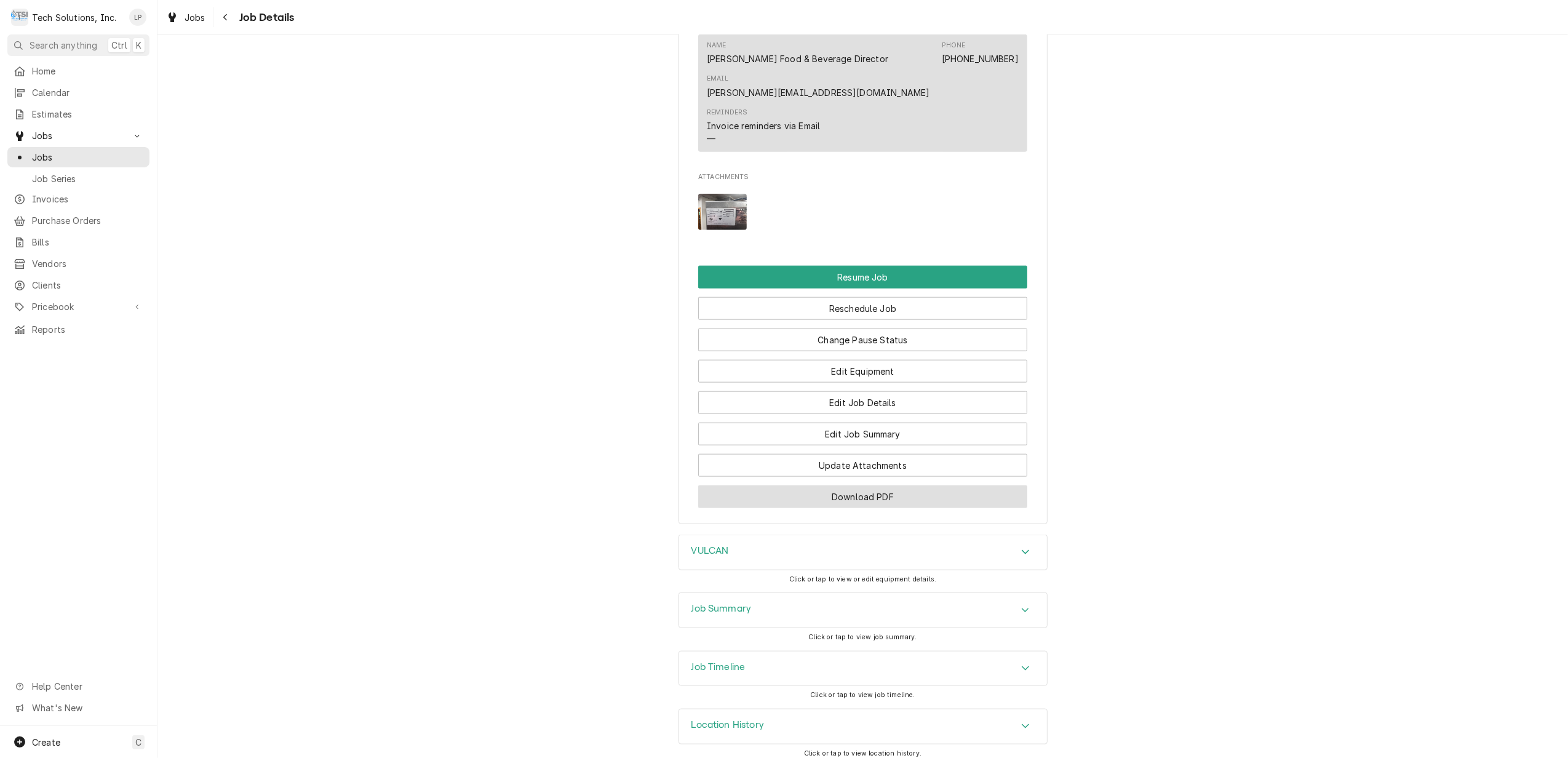
click at [892, 485] on button "Download PDF" at bounding box center [862, 497] width 329 height 23
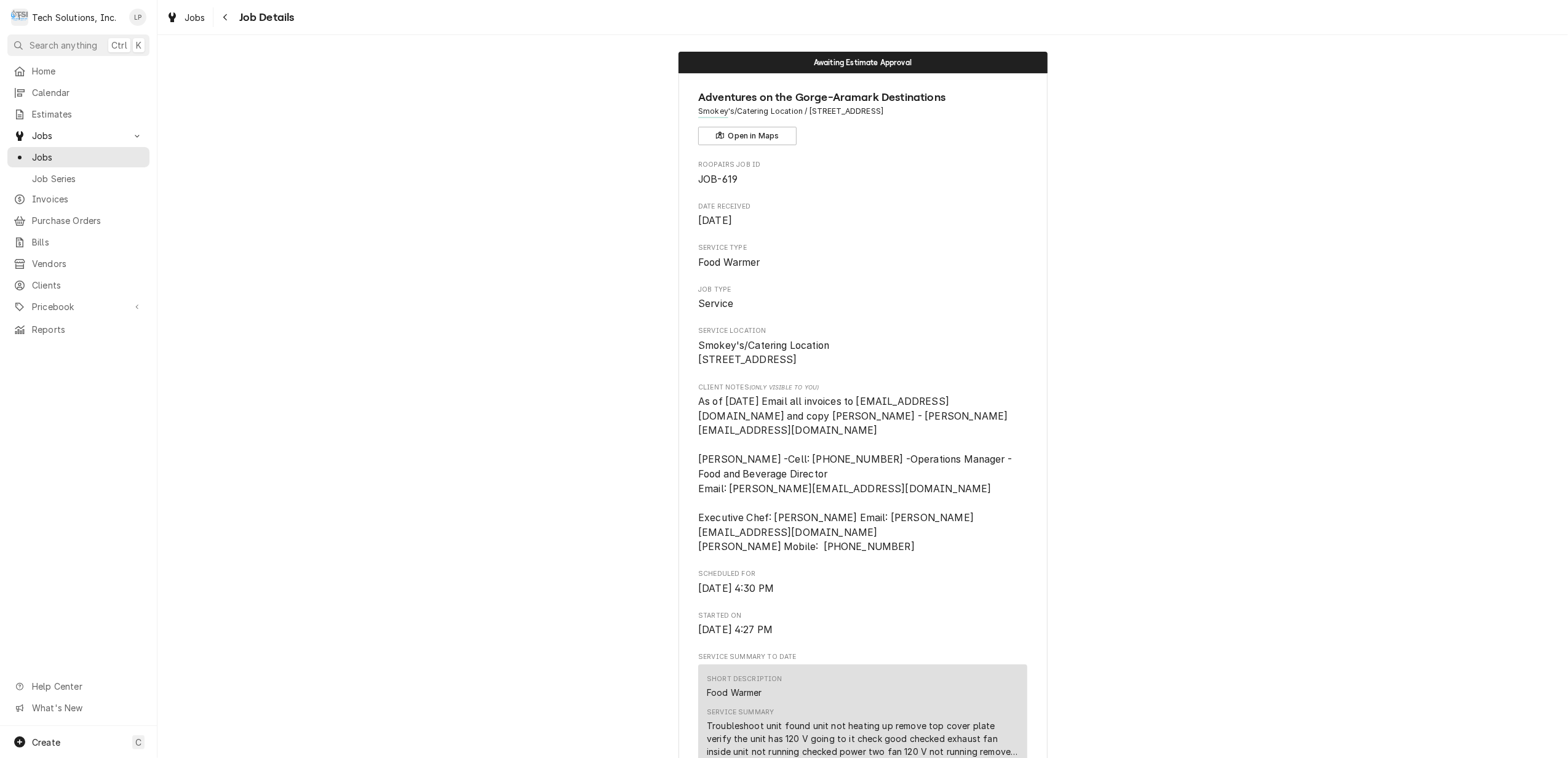
scroll to position [0, 0]
